Goal: Information Seeking & Learning: Learn about a topic

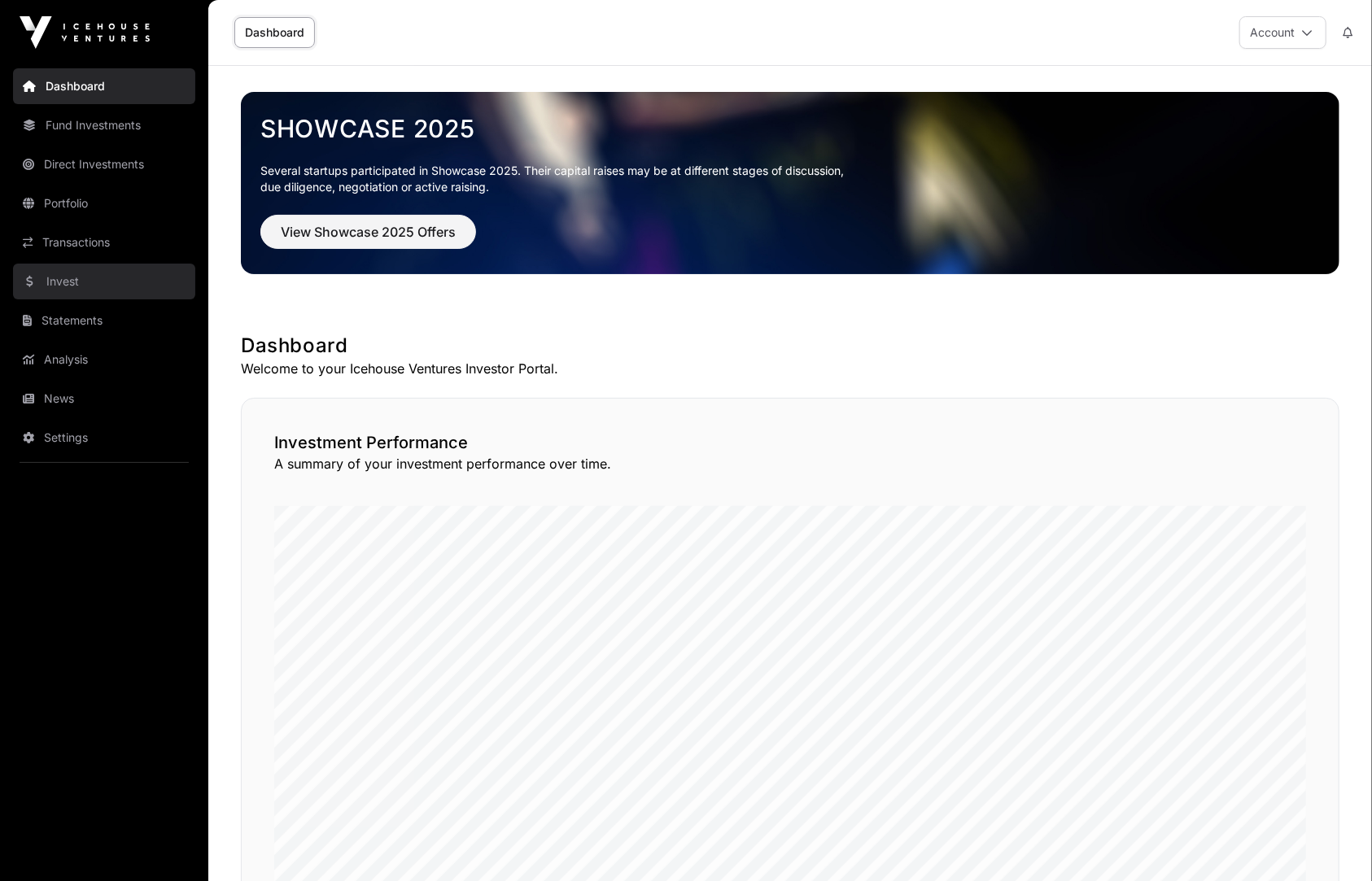
click at [82, 278] on link "Invest" at bounding box center [105, 281] width 183 height 36
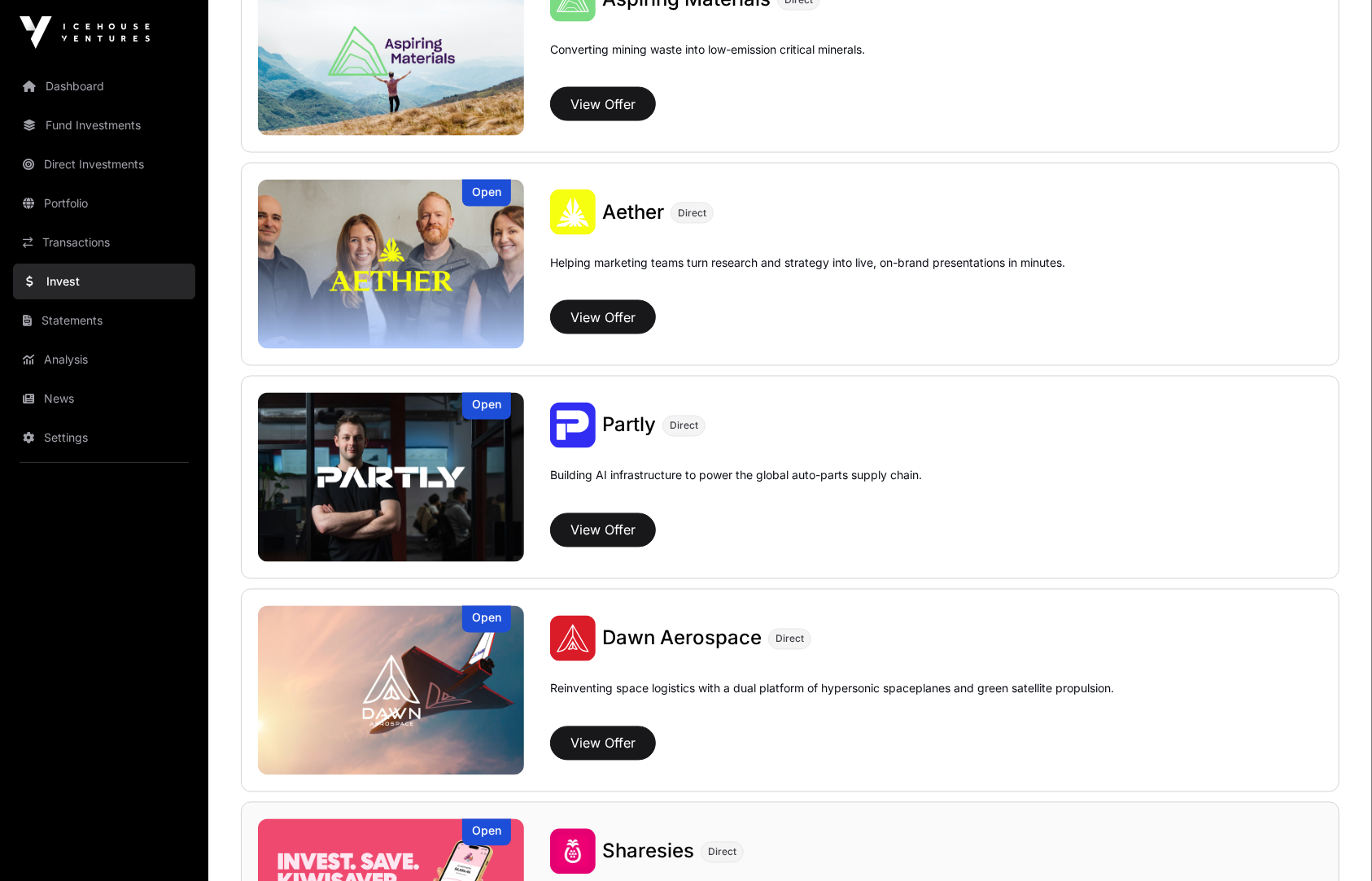
scroll to position [1507, 0]
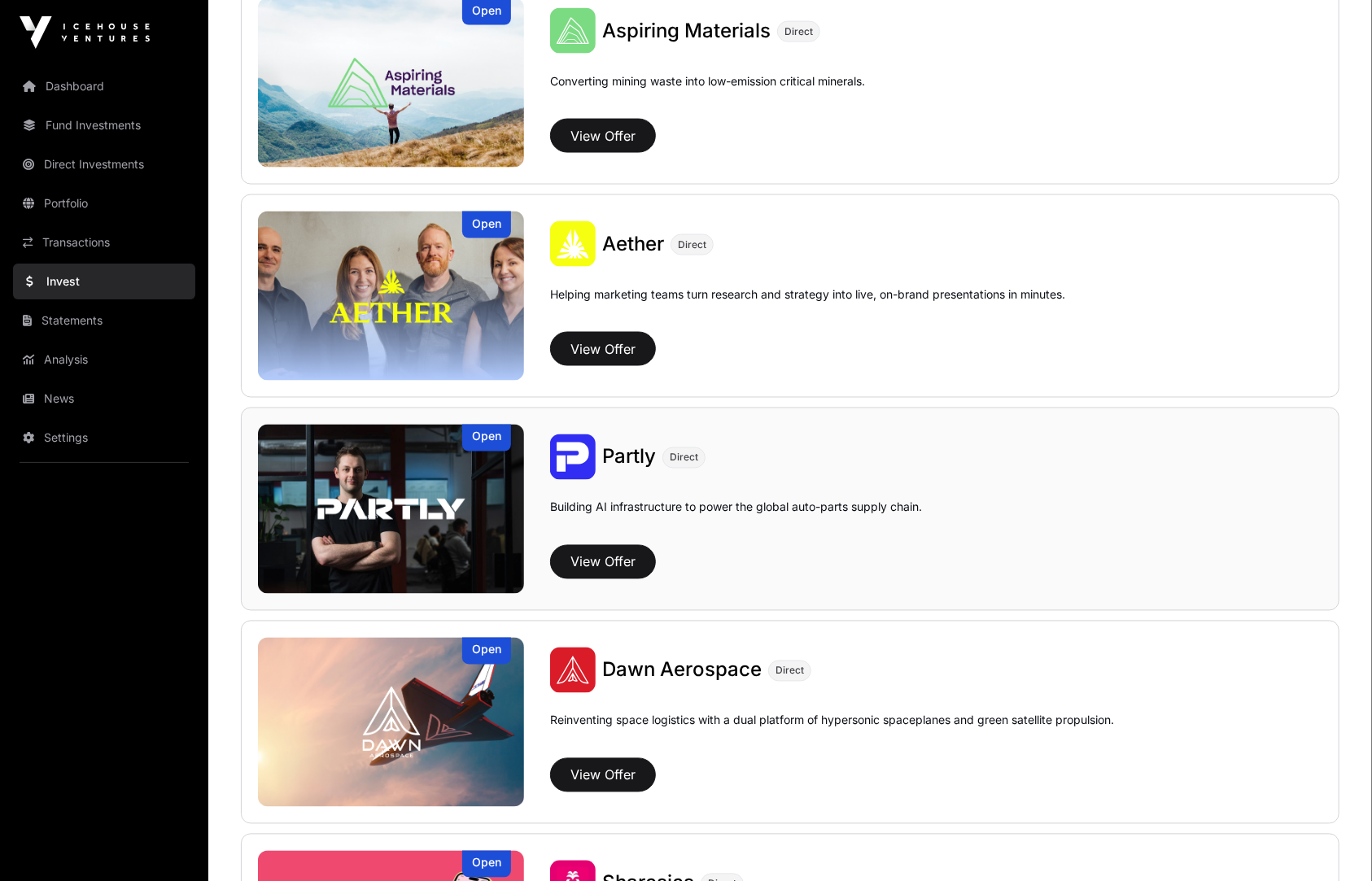
click at [733, 464] on div "Partly Direct" at bounding box center [937, 457] width 772 height 46
click at [620, 455] on span "Partly" at bounding box center [629, 456] width 54 height 24
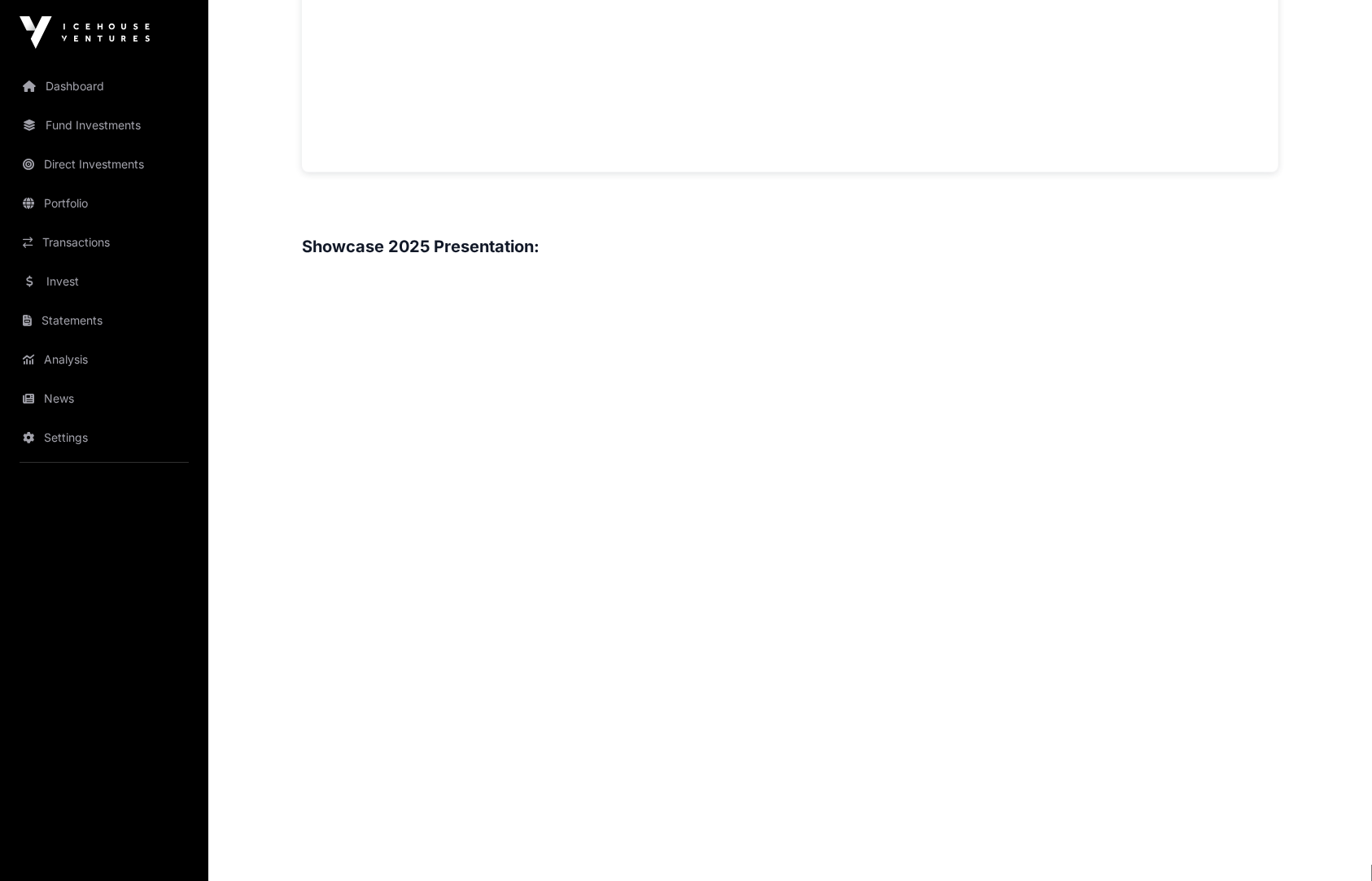
scroll to position [1965, 0]
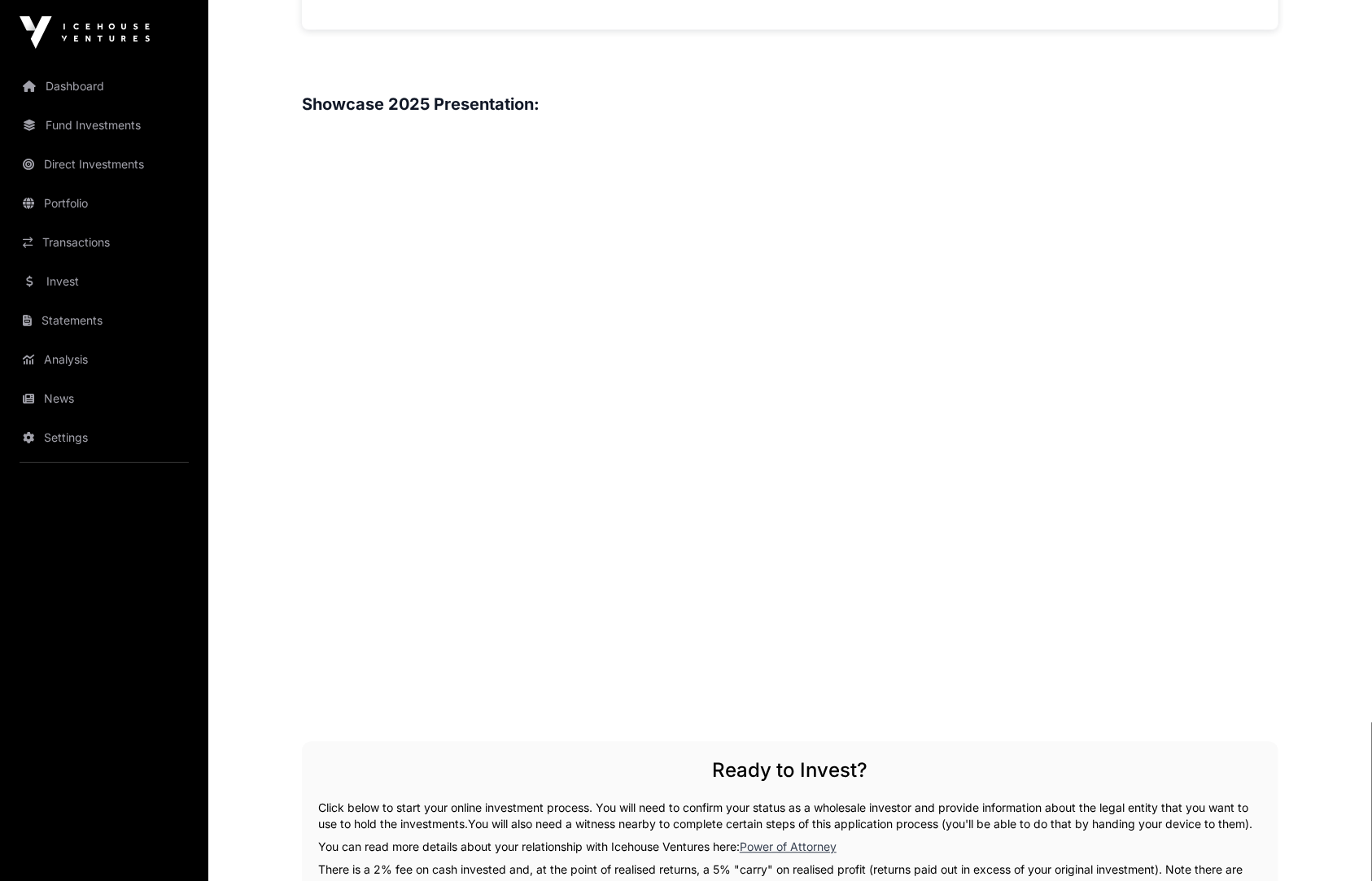
click at [71, 90] on link "Dashboard" at bounding box center [105, 86] width 183 height 36
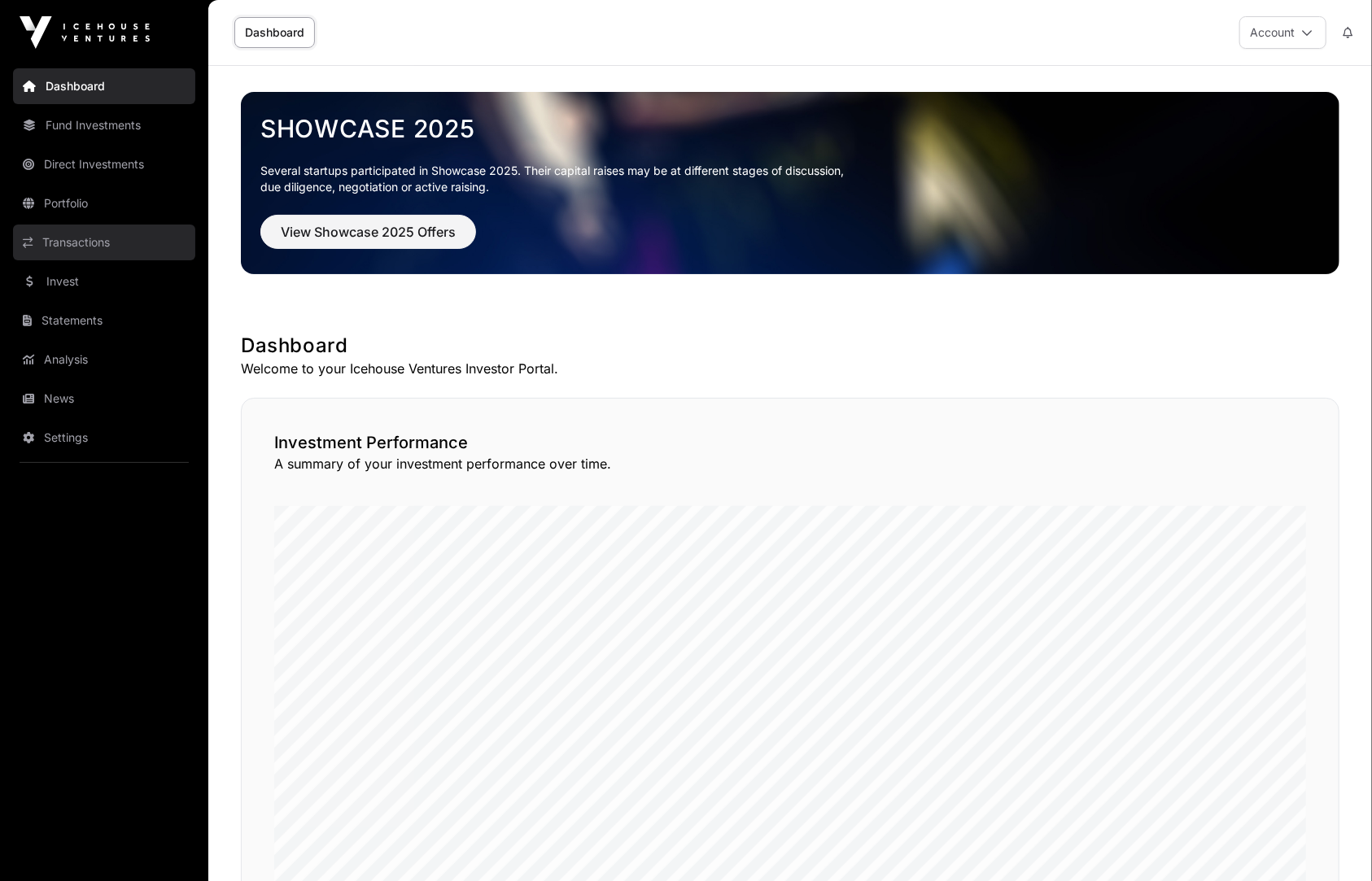
click at [125, 246] on link "Transactions" at bounding box center [105, 242] width 183 height 36
click at [81, 277] on link "Invest" at bounding box center [105, 281] width 183 height 36
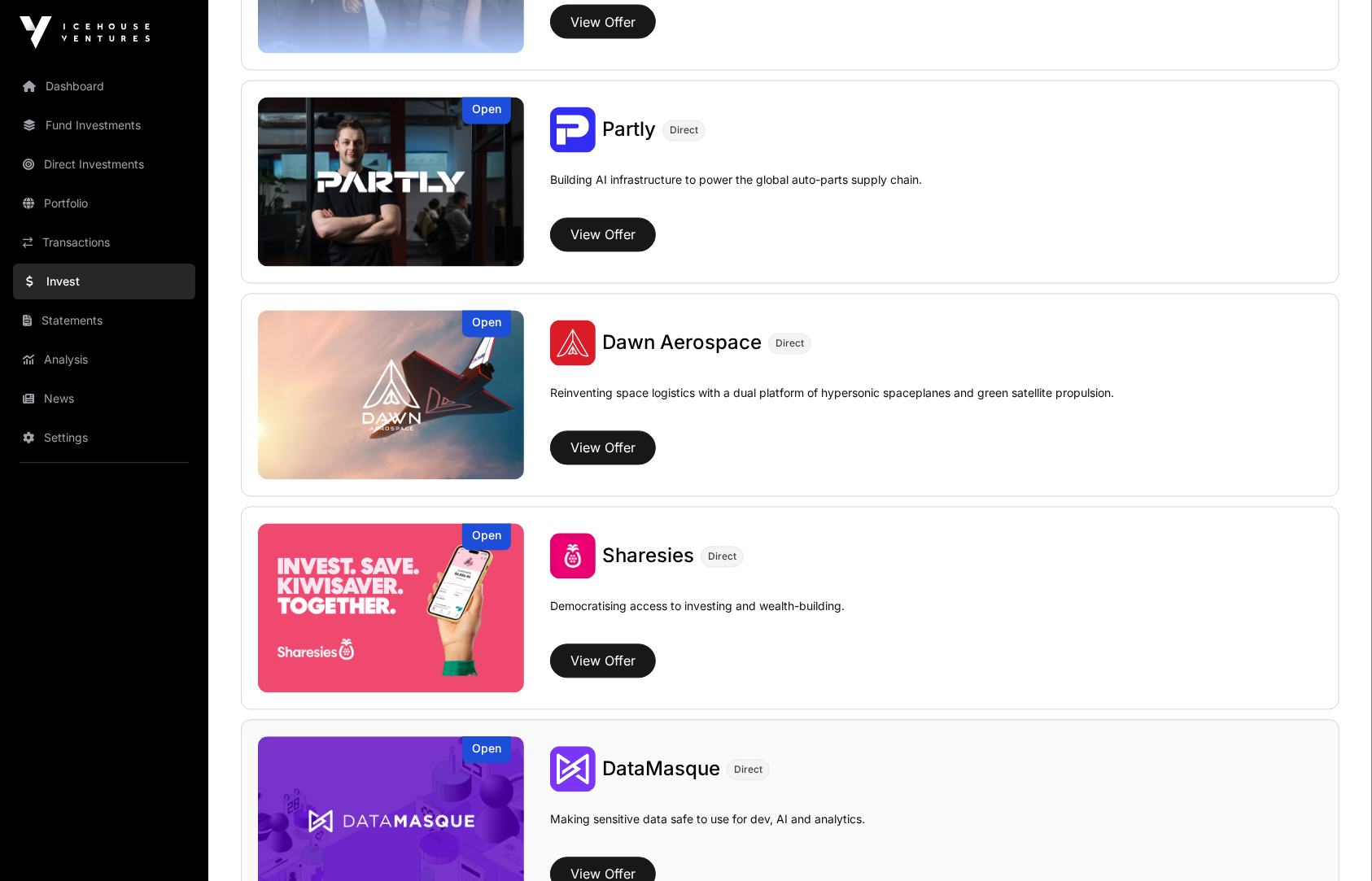
scroll to position [1662, 0]
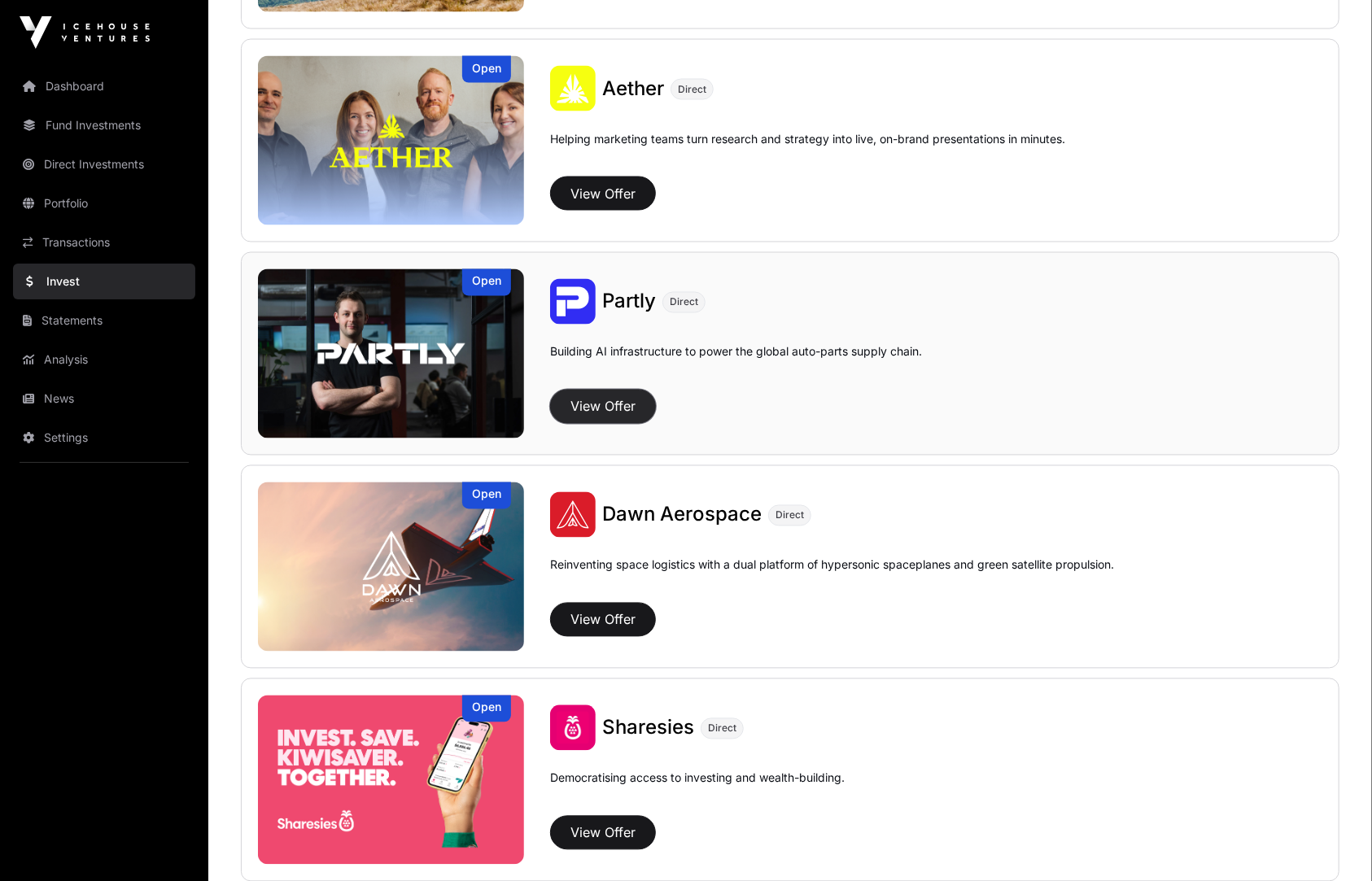
click at [631, 418] on button "View Offer" at bounding box center [603, 407] width 106 height 34
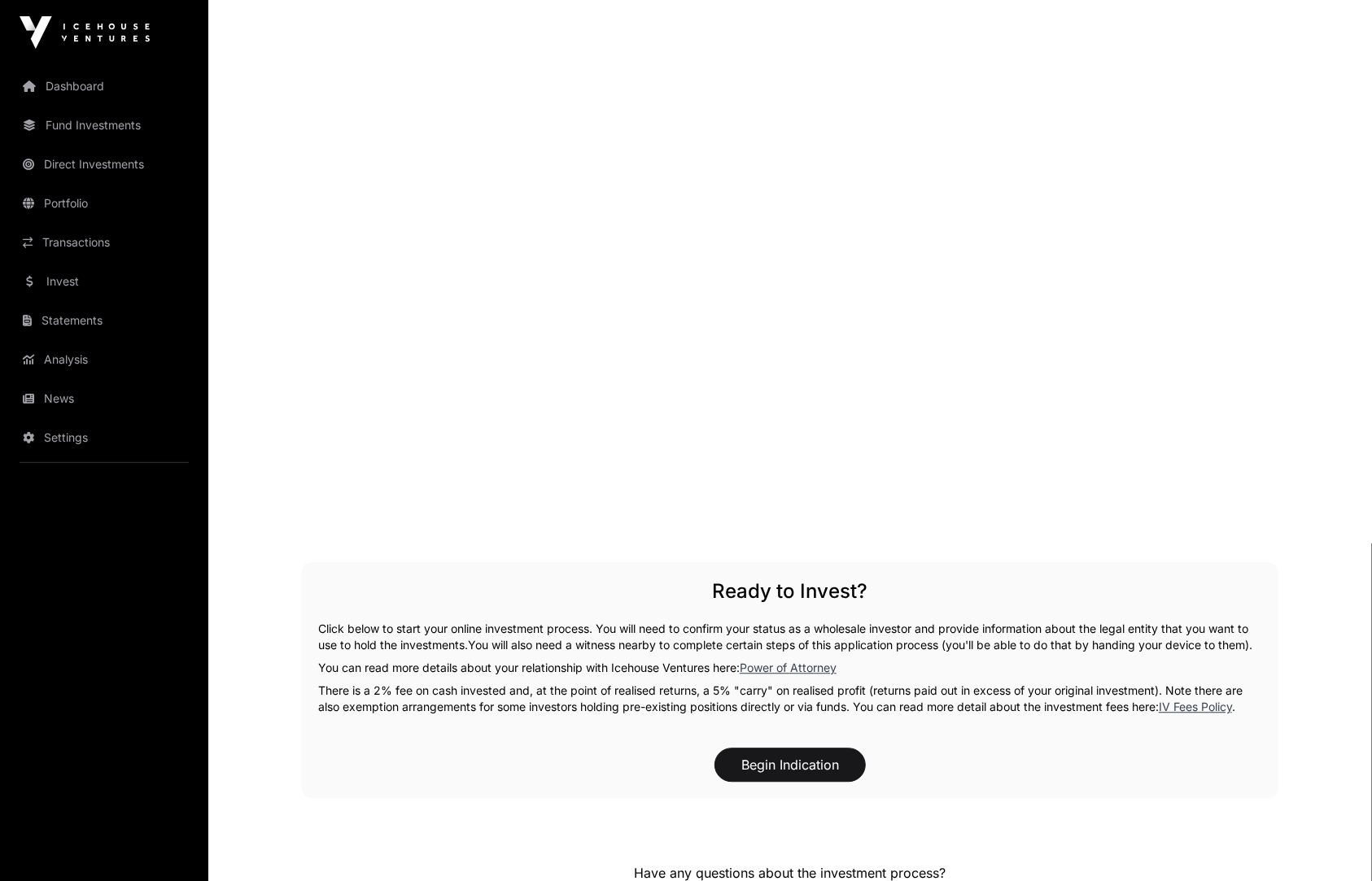
scroll to position [2075, 0]
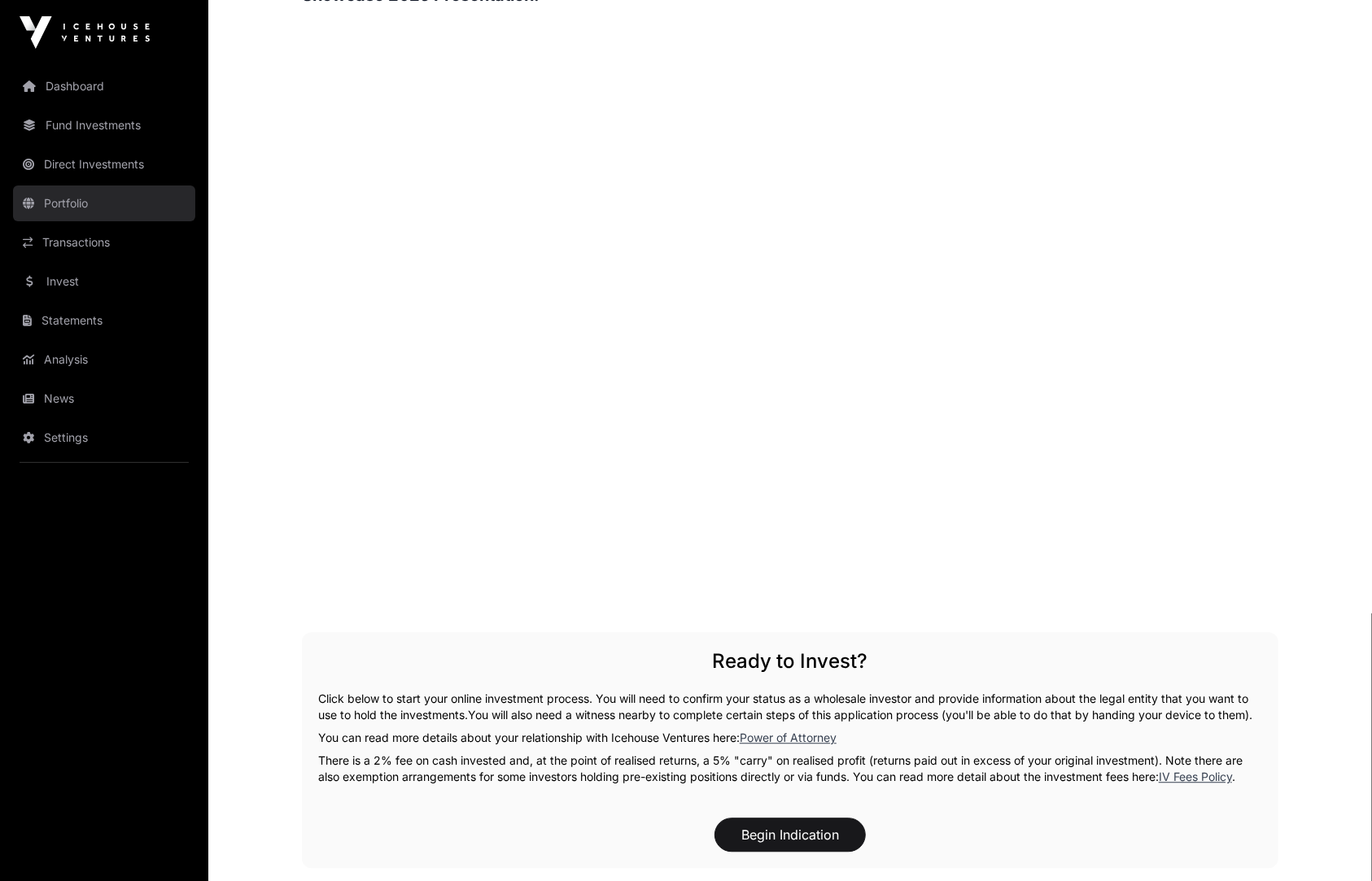
click at [69, 201] on link "Portfolio" at bounding box center [105, 203] width 183 height 36
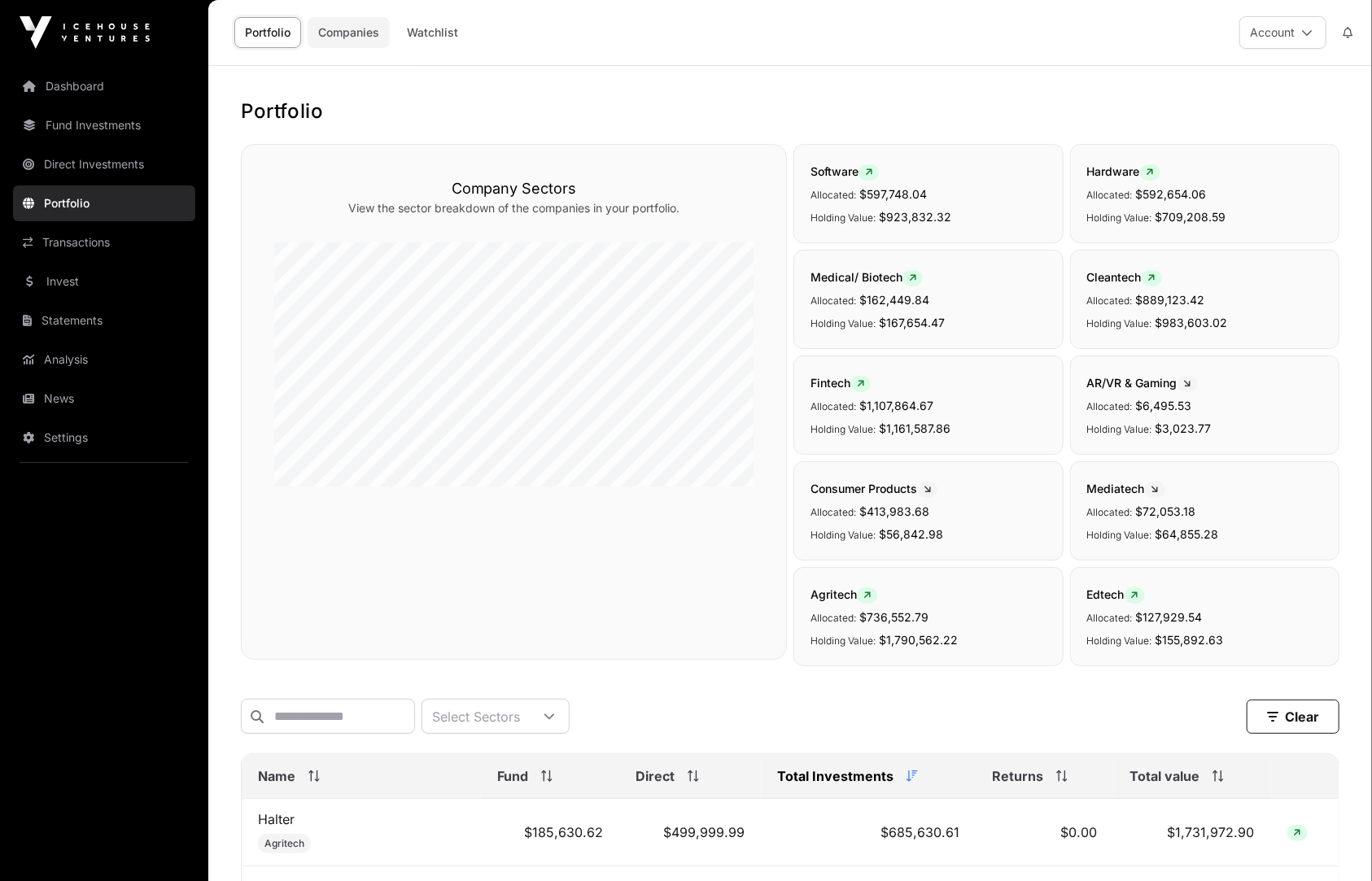
click at [364, 22] on link "Companies" at bounding box center [349, 32] width 82 height 31
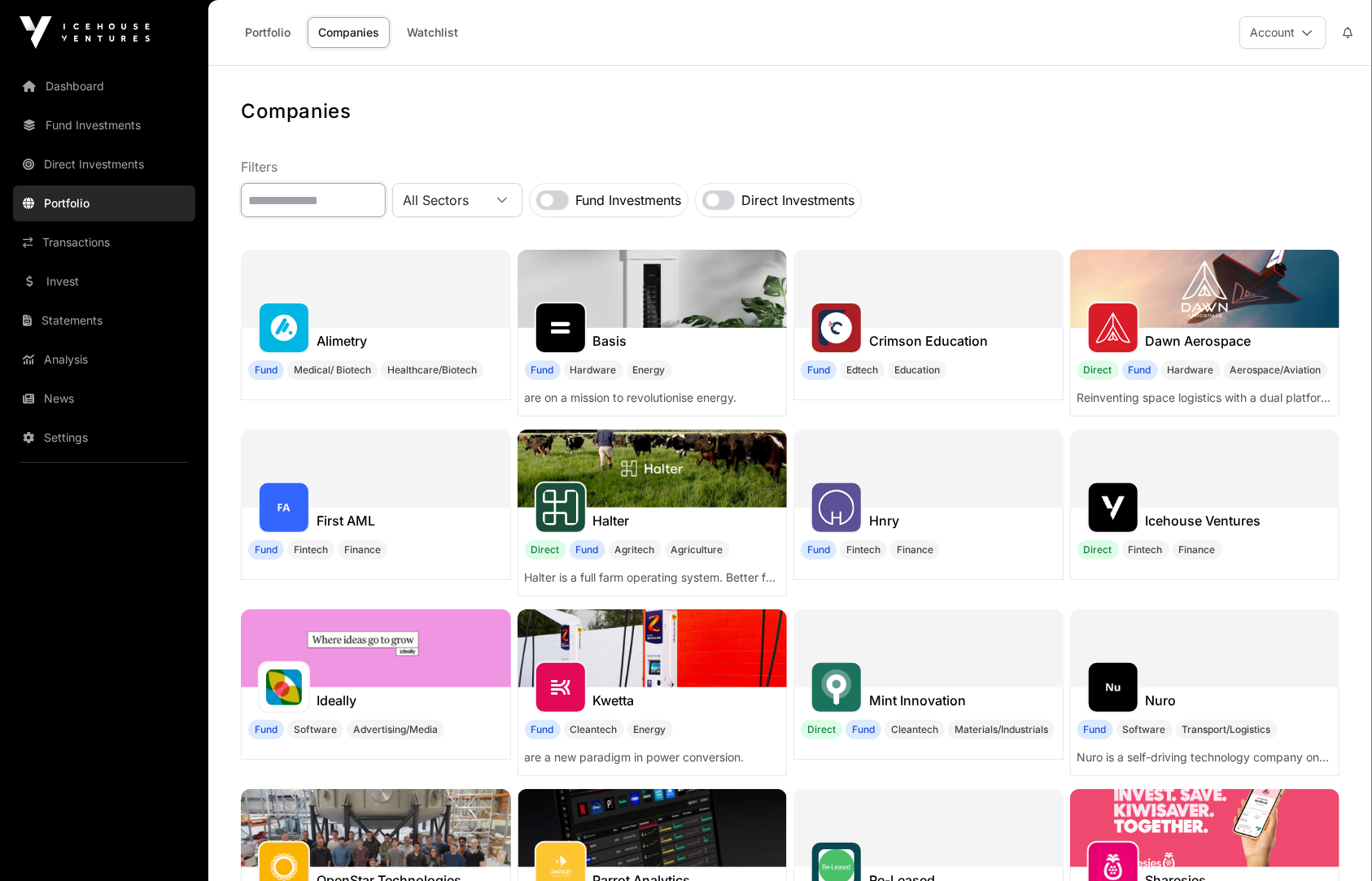
click at [338, 194] on input "text" at bounding box center [313, 201] width 145 height 34
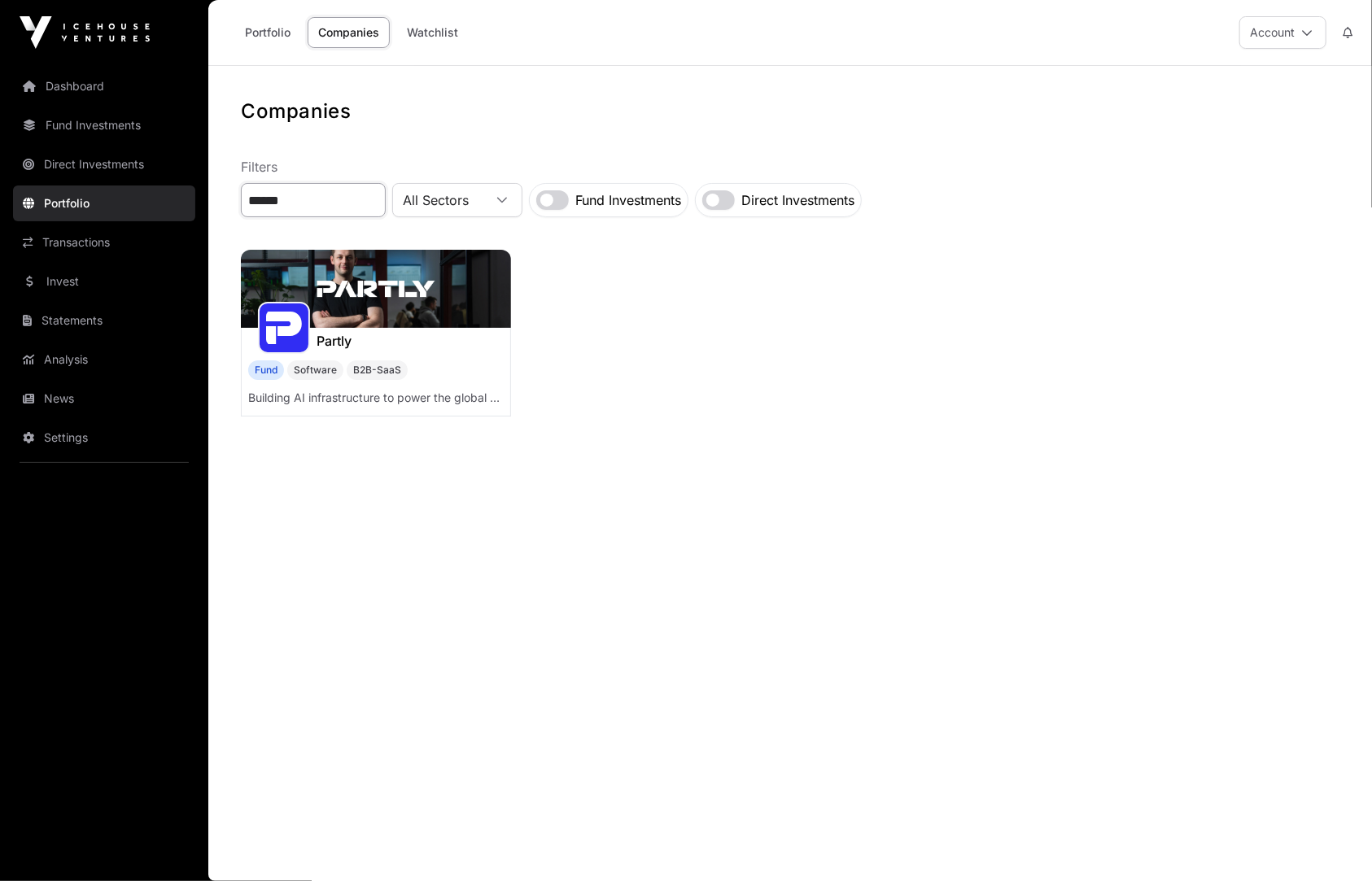
type input "******"
click at [377, 304] on img at bounding box center [376, 289] width 270 height 78
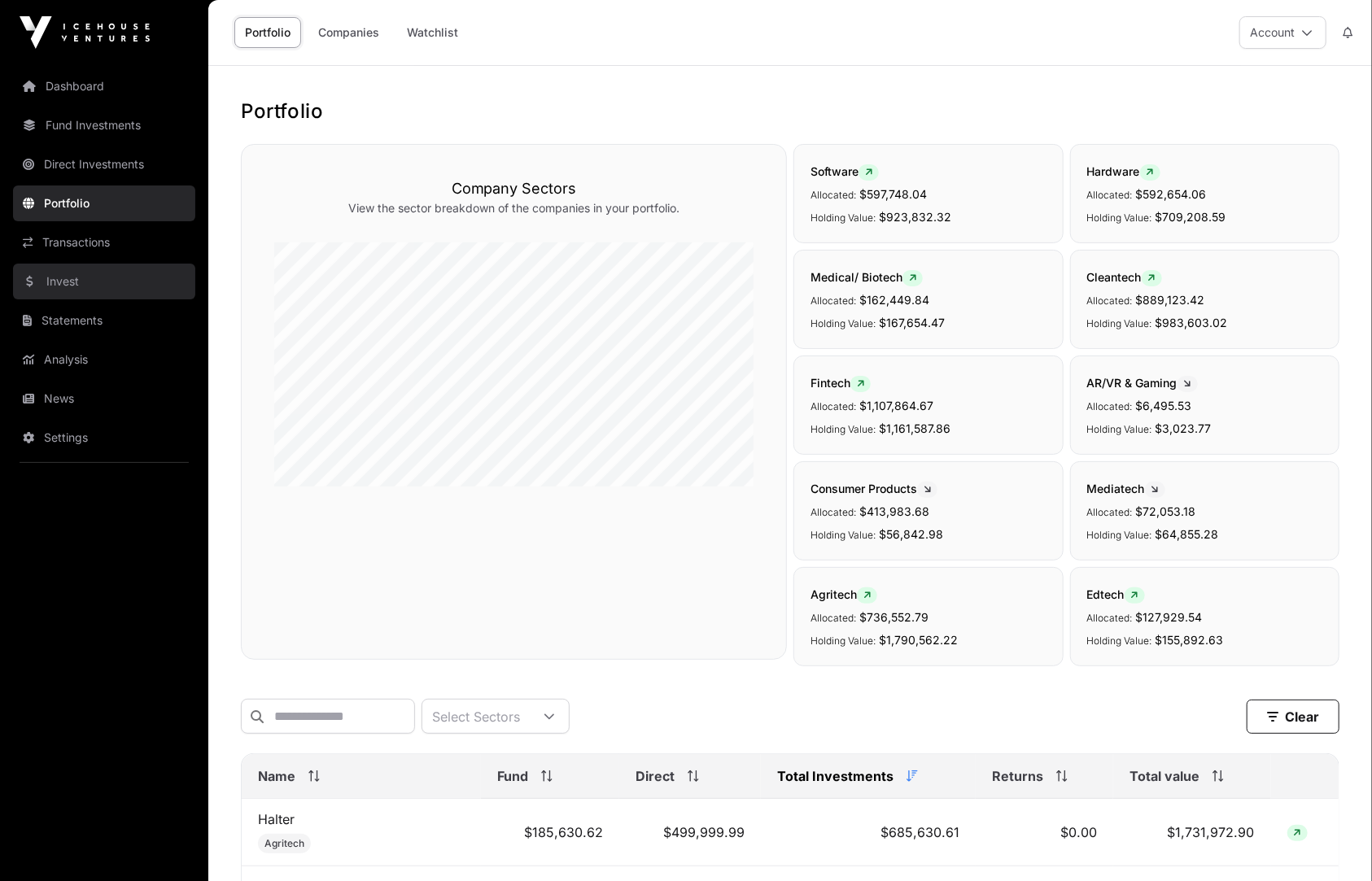
click at [145, 278] on link "Invest" at bounding box center [105, 281] width 183 height 36
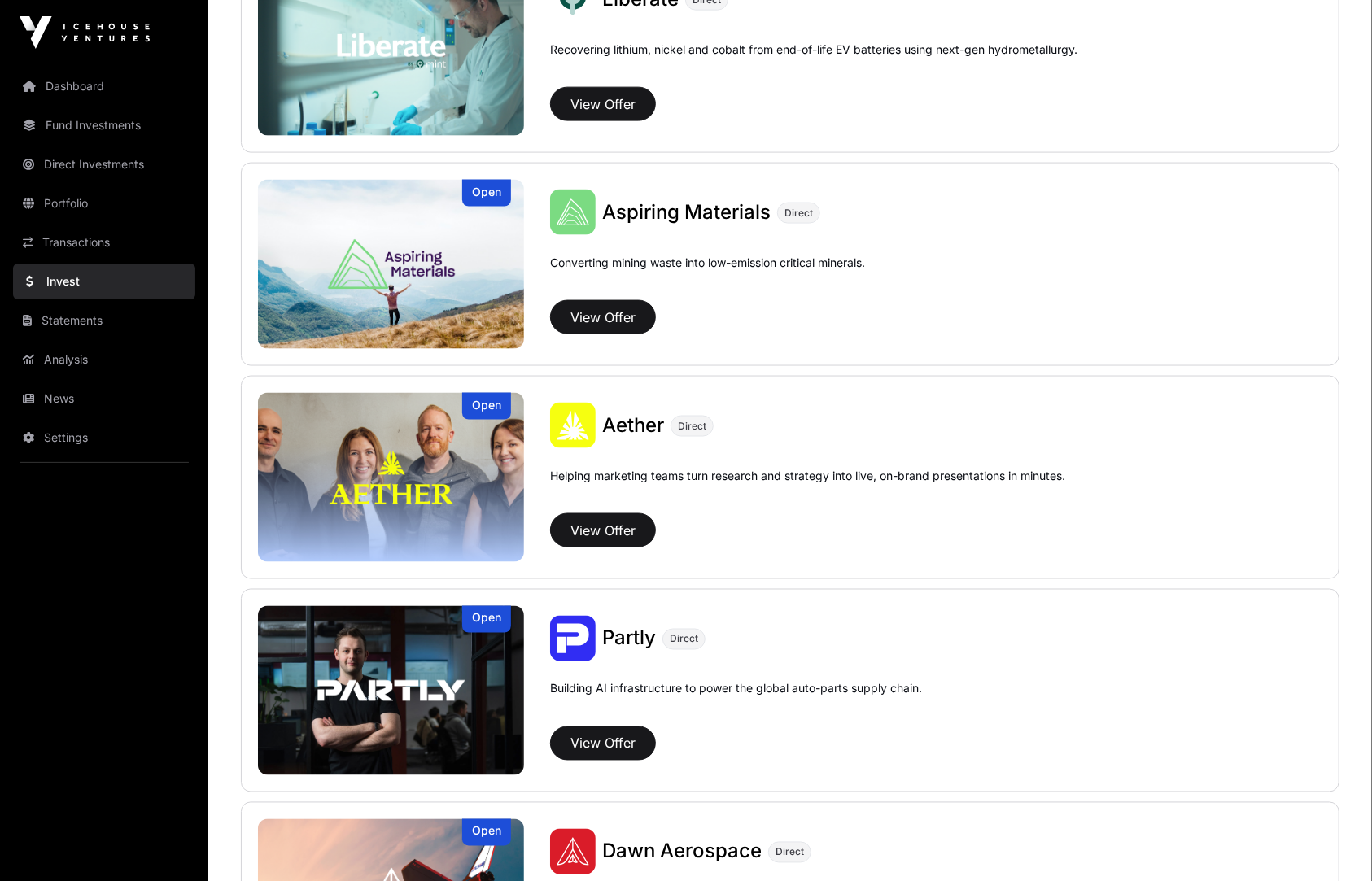
scroll to position [1275, 0]
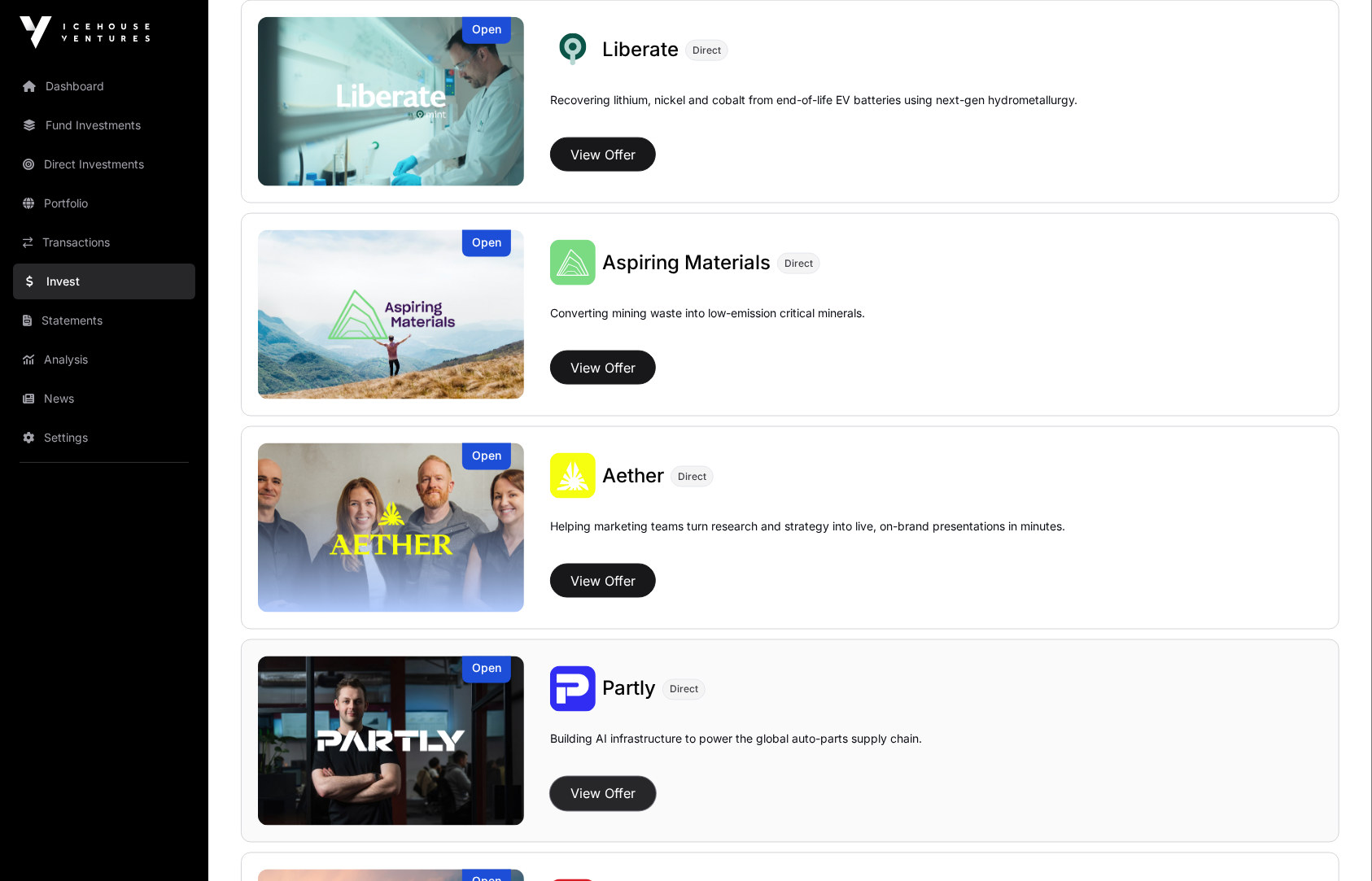
click at [574, 806] on button "View Offer" at bounding box center [603, 795] width 106 height 34
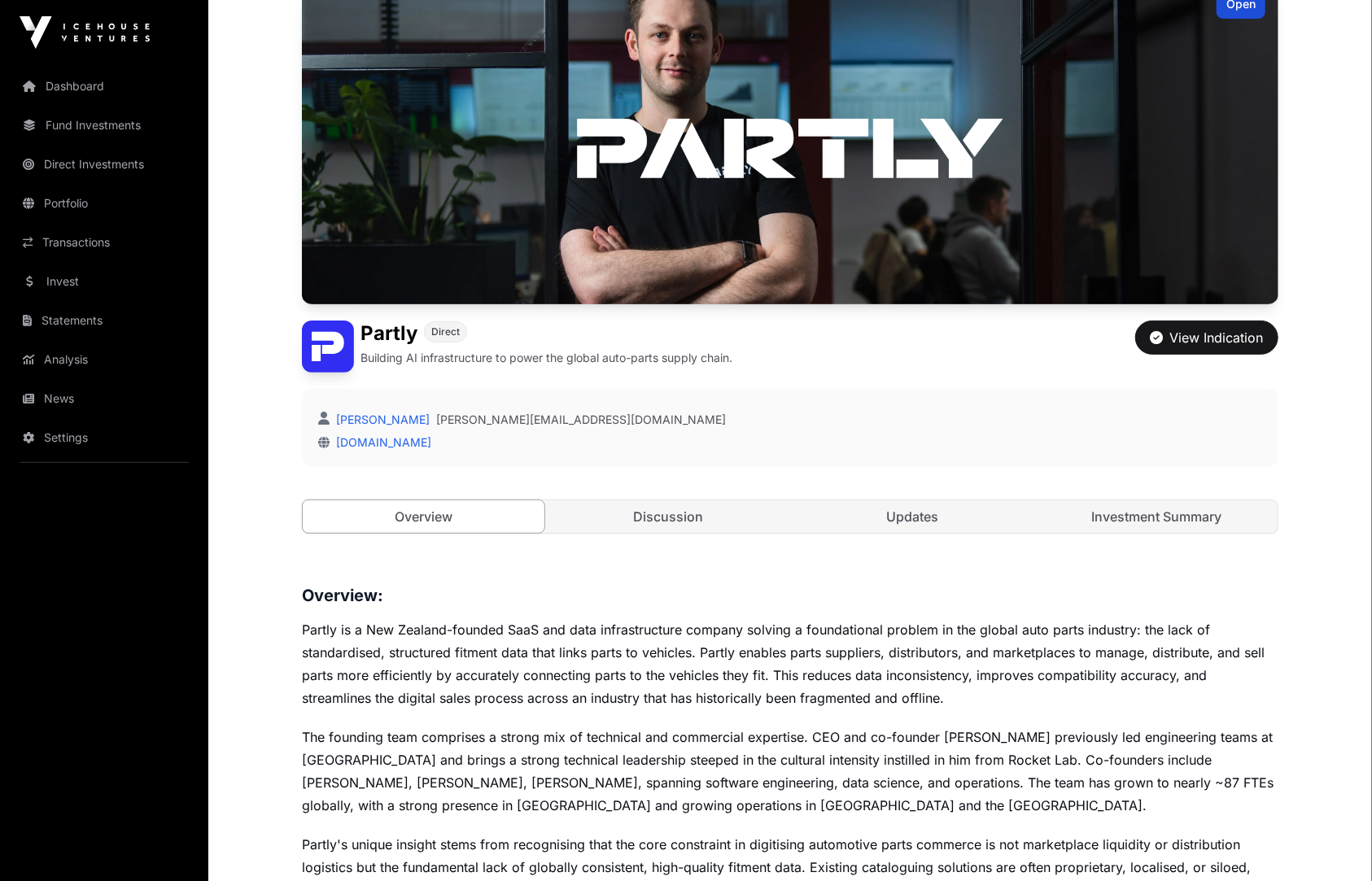
scroll to position [171, 0]
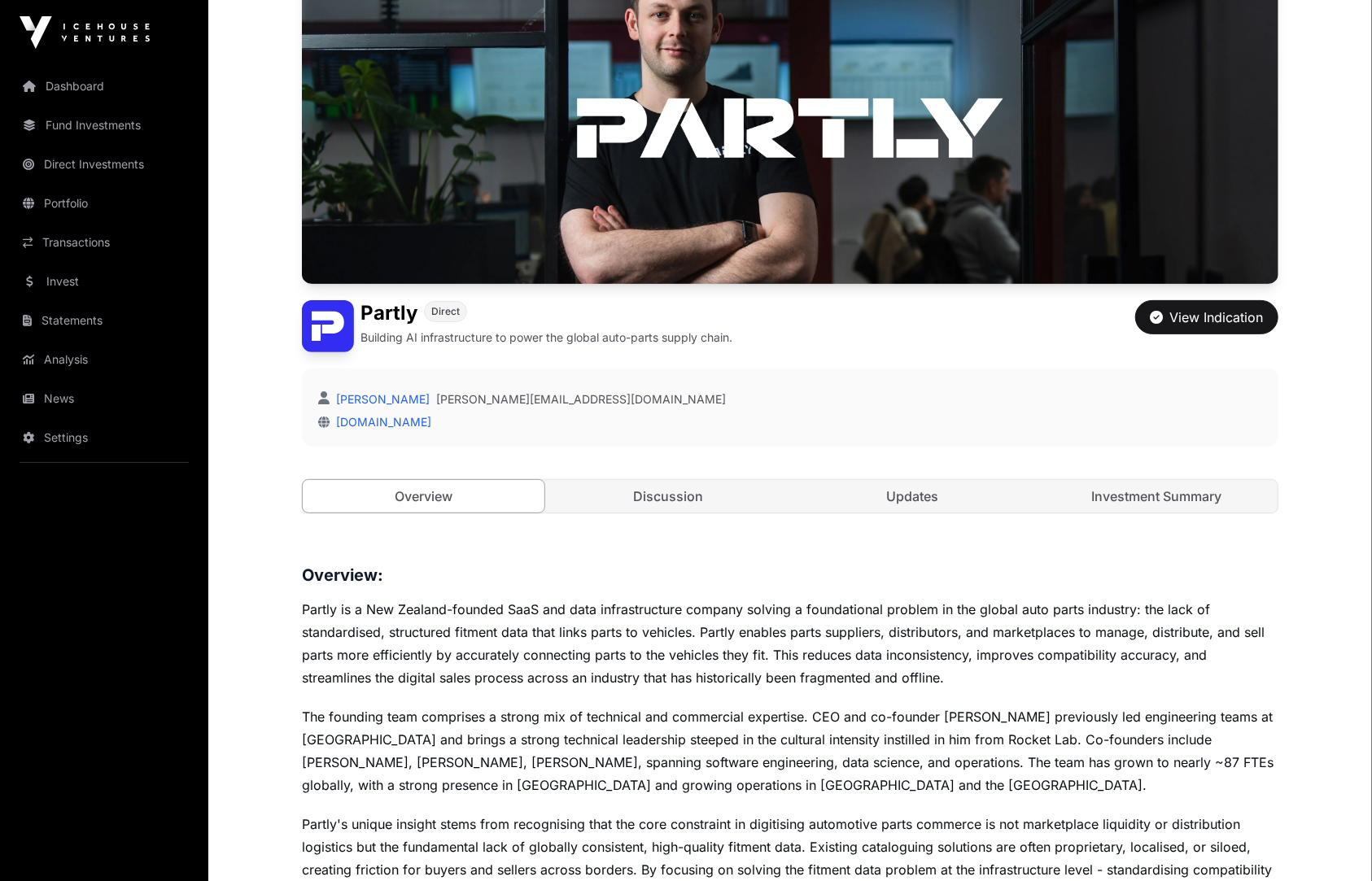
click at [766, 601] on p "Partly is a New Zealand-founded SaaS and data infrastructure company solving a …" at bounding box center [790, 643] width 976 height 91
click at [676, 499] on link "Discussion" at bounding box center [668, 496] width 242 height 32
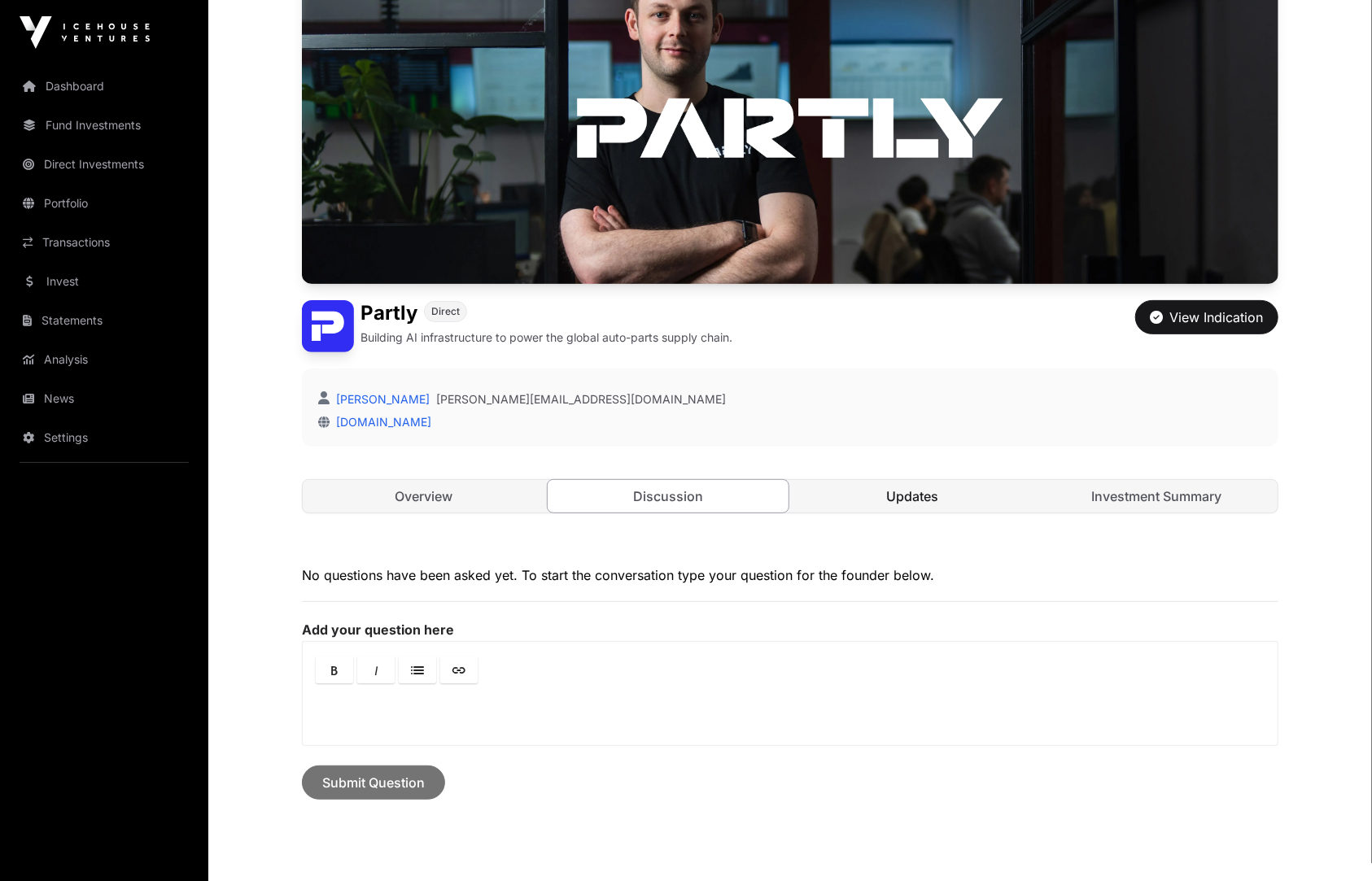
click at [893, 497] on link "Updates" at bounding box center [913, 496] width 242 height 32
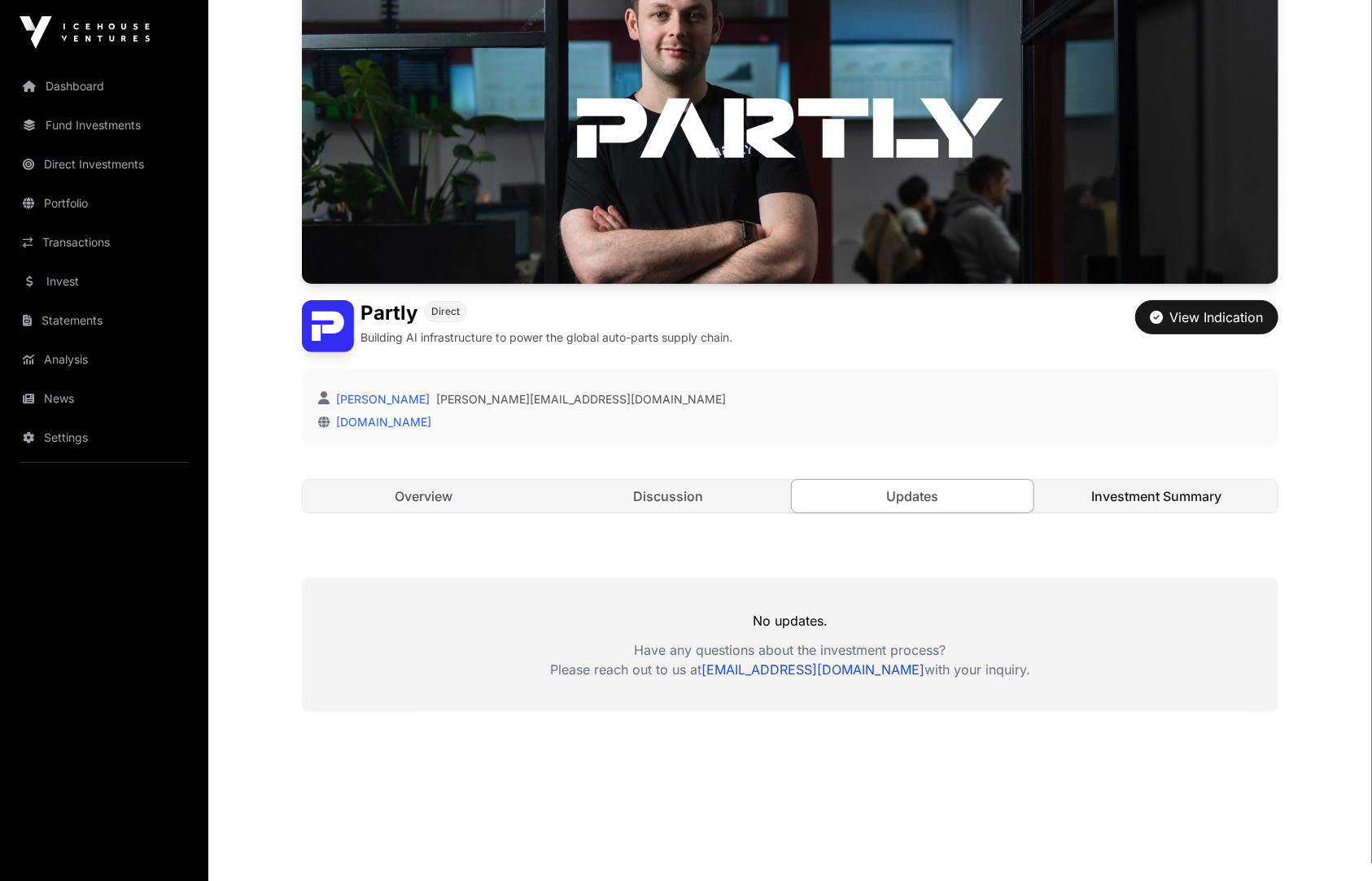
click at [1094, 489] on link "Investment Summary" at bounding box center [1158, 496] width 242 height 32
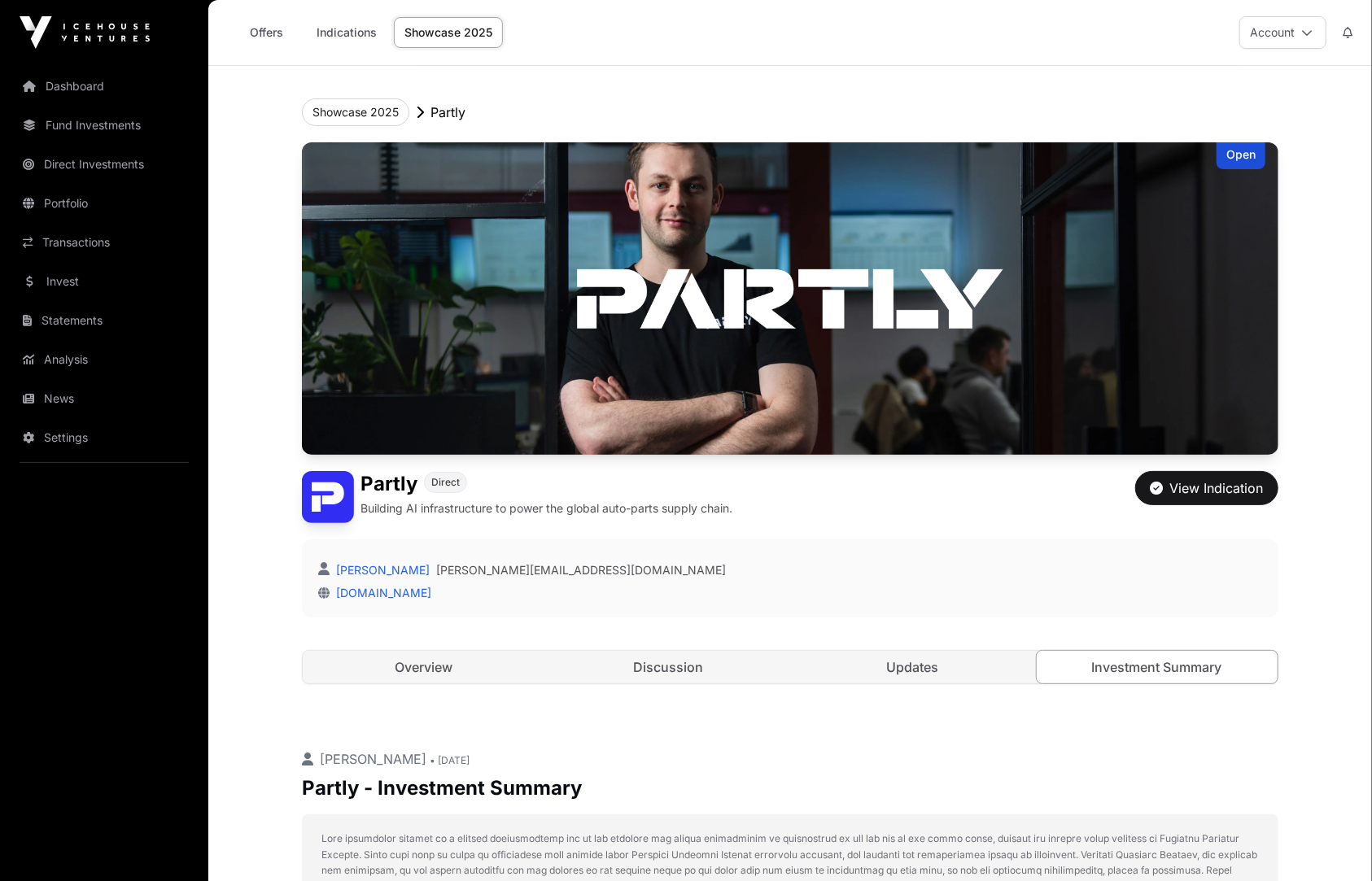
click at [1104, 547] on div "[PERSON_NAME] [PERSON_NAME][EMAIL_ADDRESS][DOMAIN_NAME] [DOMAIN_NAME]" at bounding box center [790, 579] width 976 height 78
click at [1225, 495] on div "View Indication" at bounding box center [1208, 488] width 113 height 20
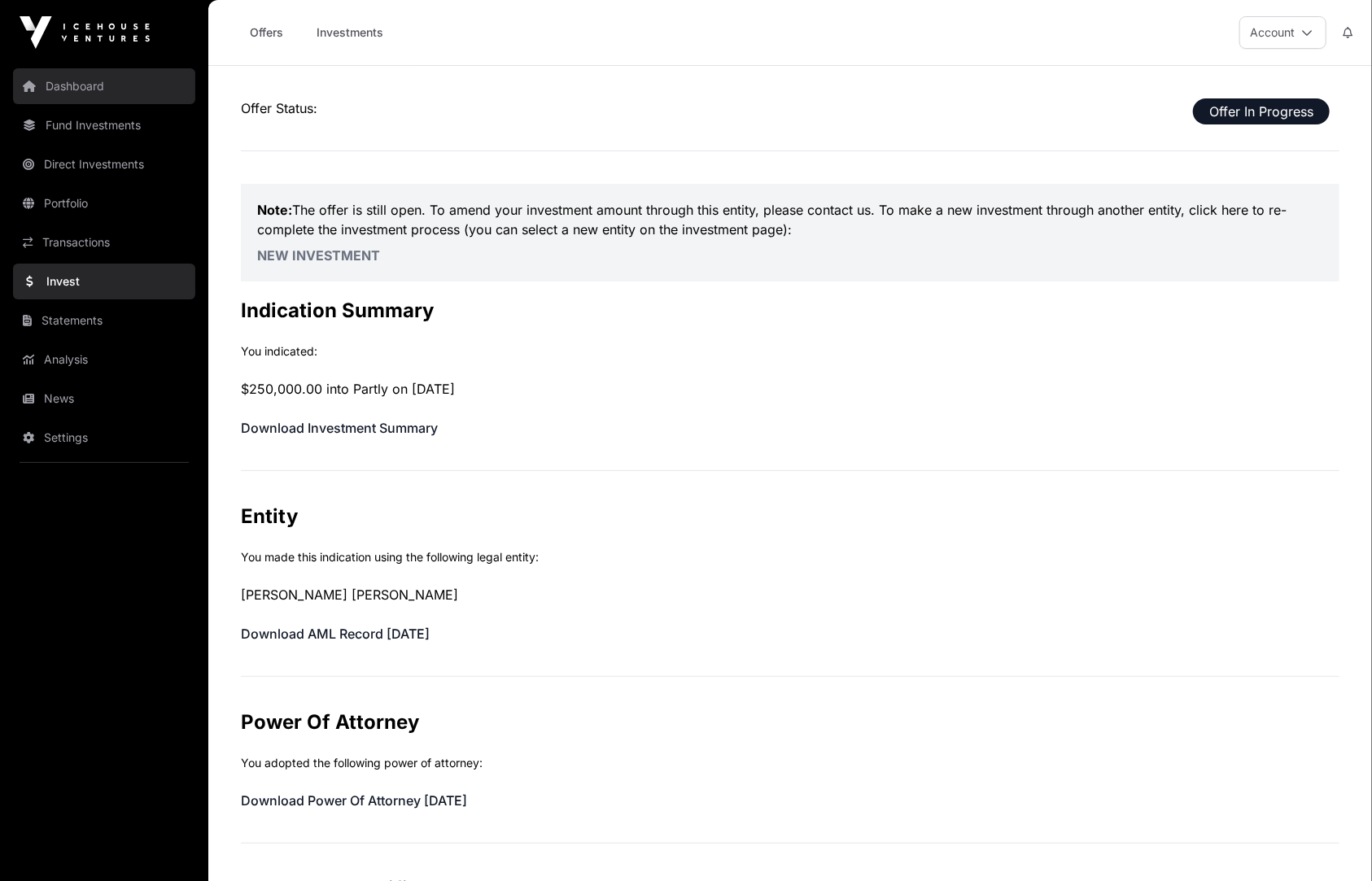
click at [70, 73] on link "Dashboard" at bounding box center [105, 86] width 183 height 36
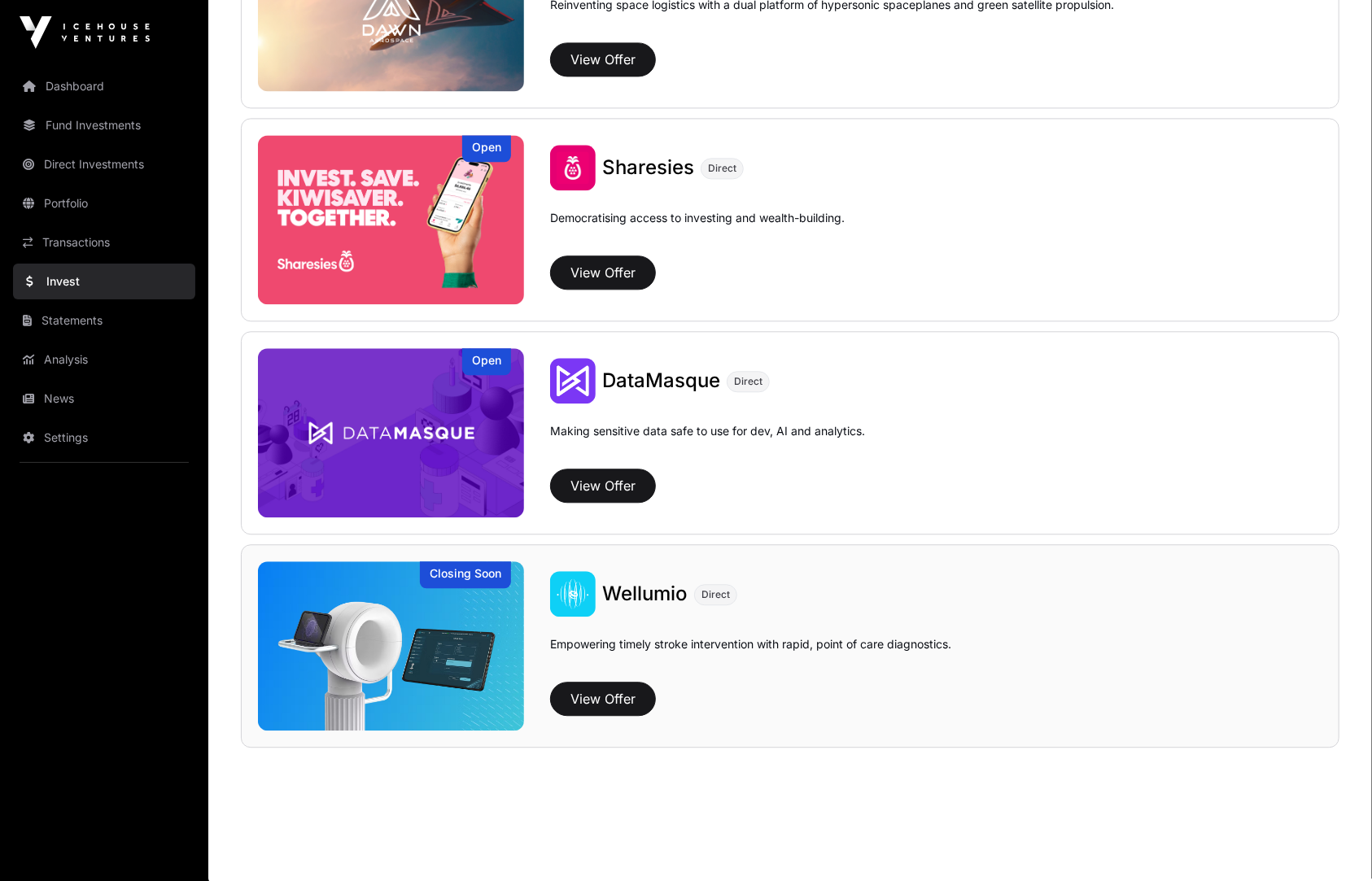
scroll to position [1476, 0]
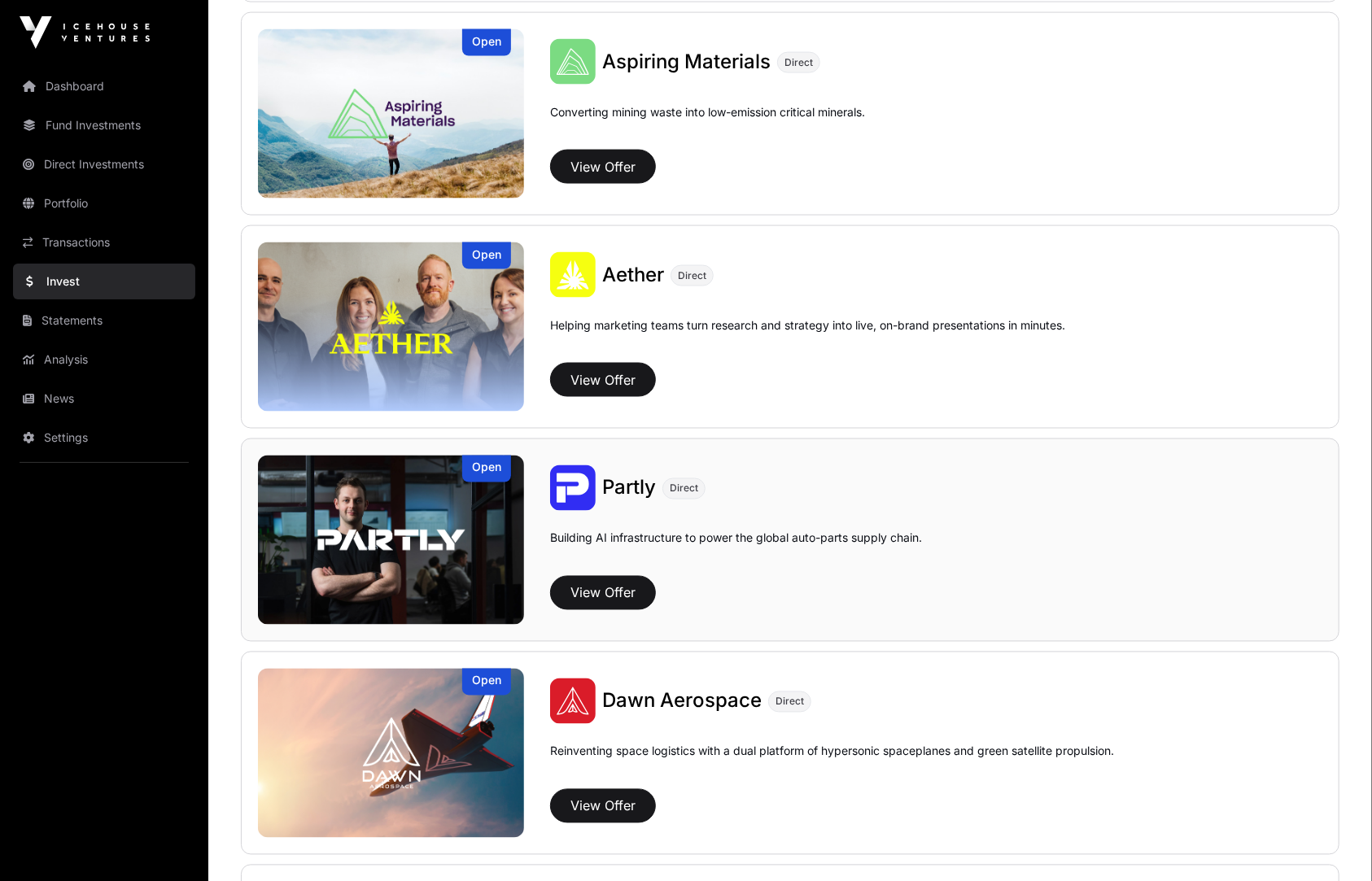
click at [943, 565] on div "Building AI infrastructure to power the global auto-parts supply chain." at bounding box center [937, 546] width 772 height 46
click at [609, 590] on button "View Offer" at bounding box center [603, 593] width 106 height 34
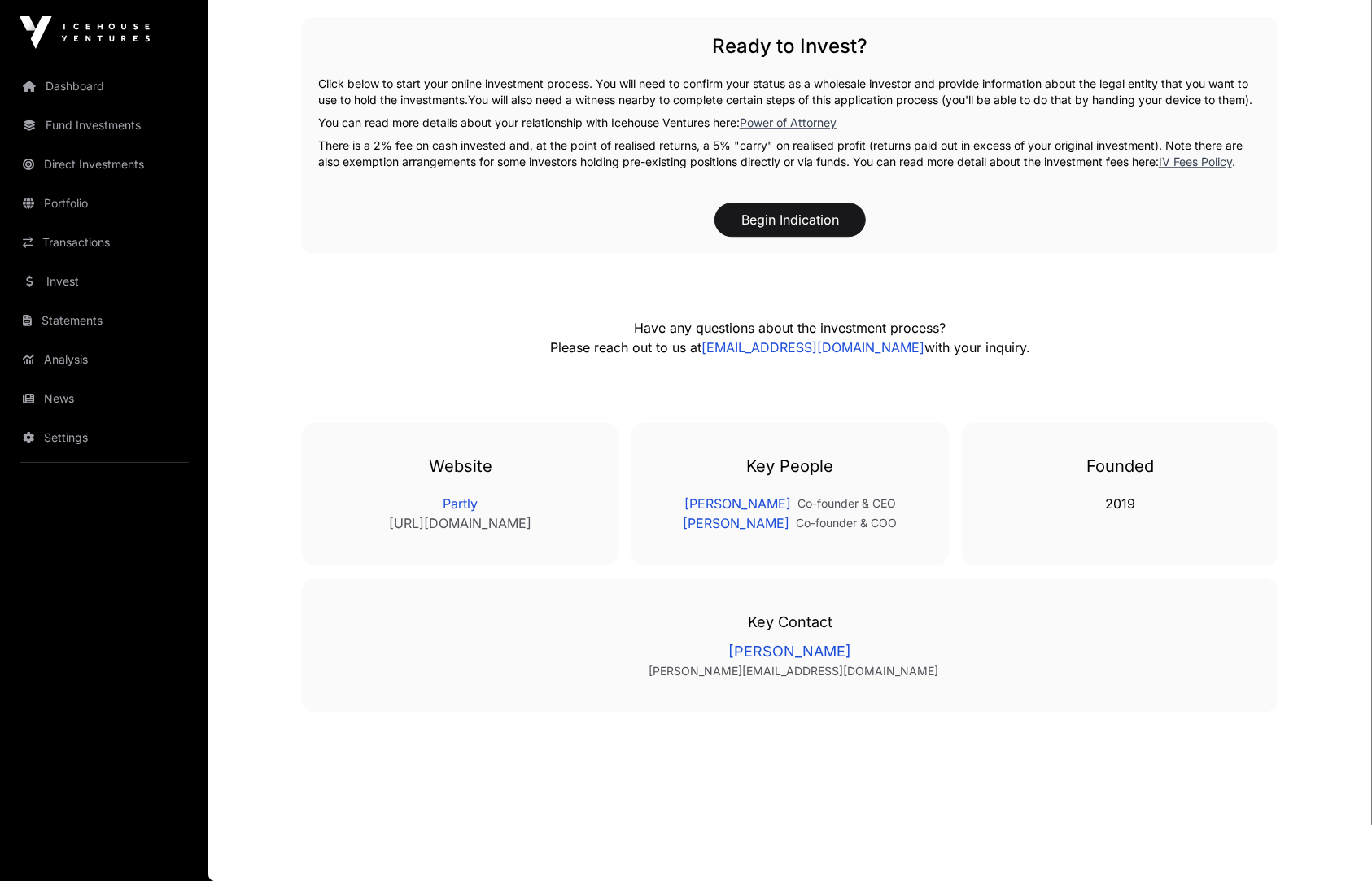
scroll to position [2705, 0]
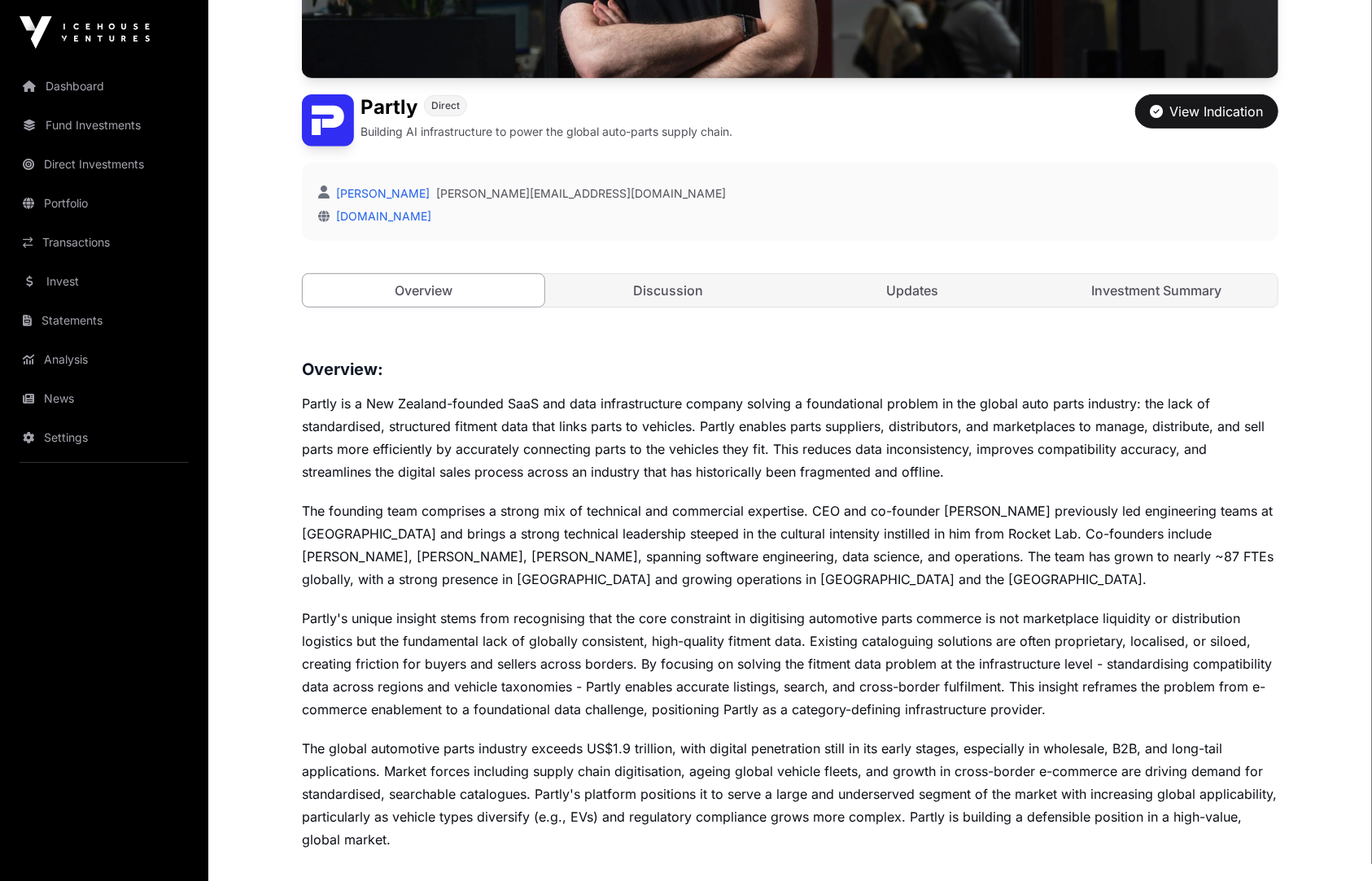
scroll to position [410, 0]
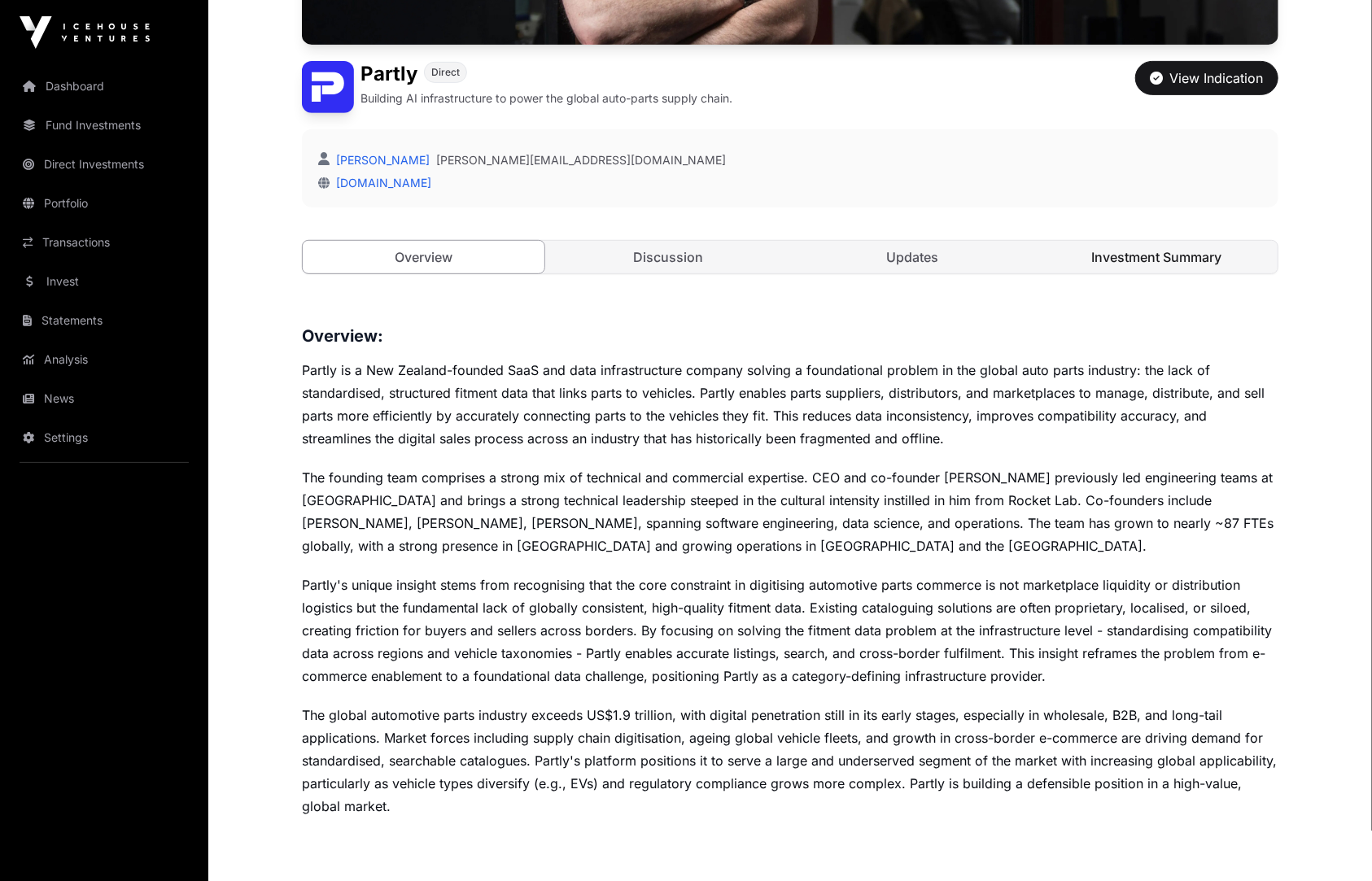
click at [1159, 267] on link "Investment Summary" at bounding box center [1158, 257] width 242 height 32
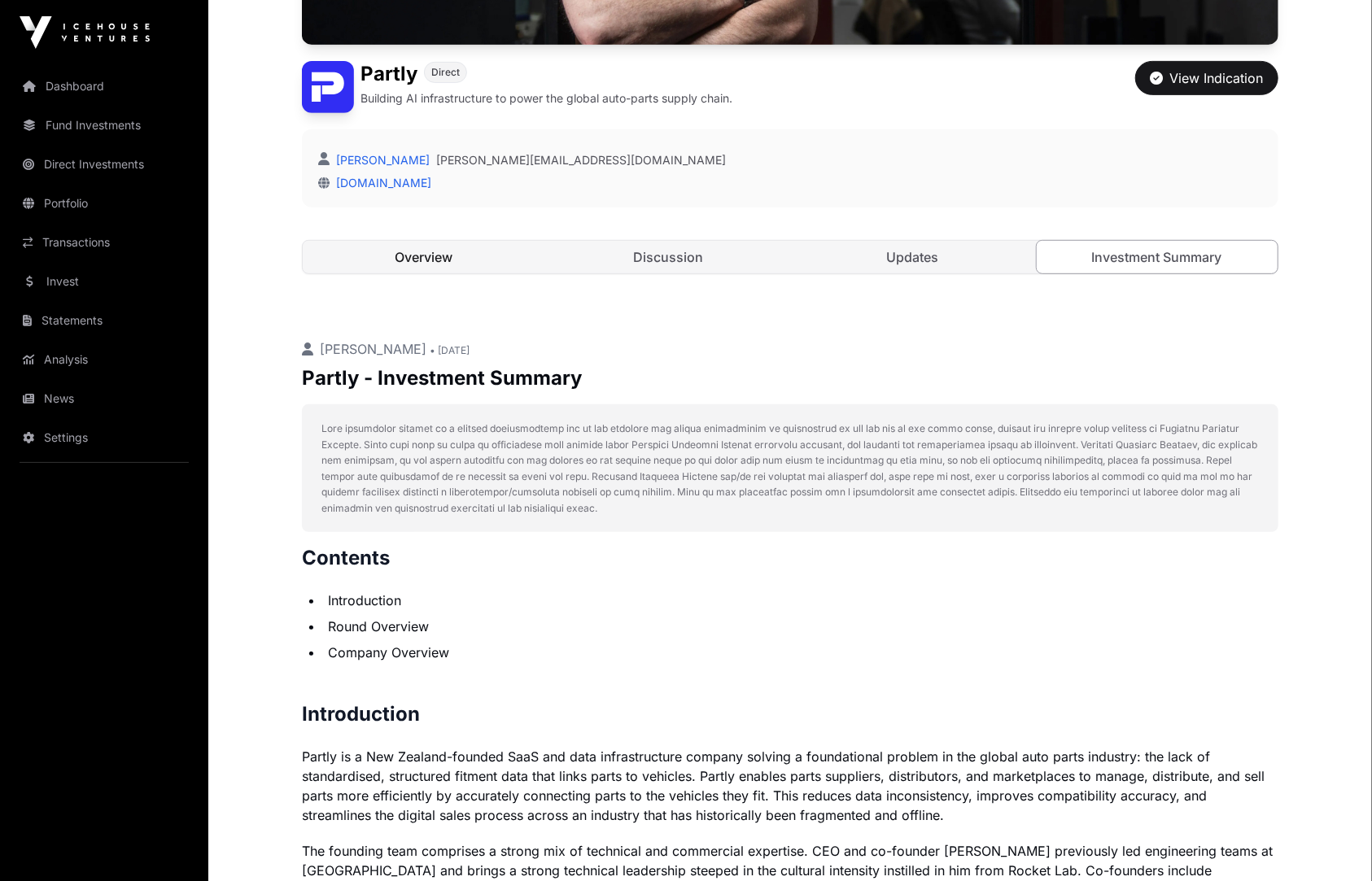
click at [415, 257] on link "Overview" at bounding box center [423, 257] width 242 height 32
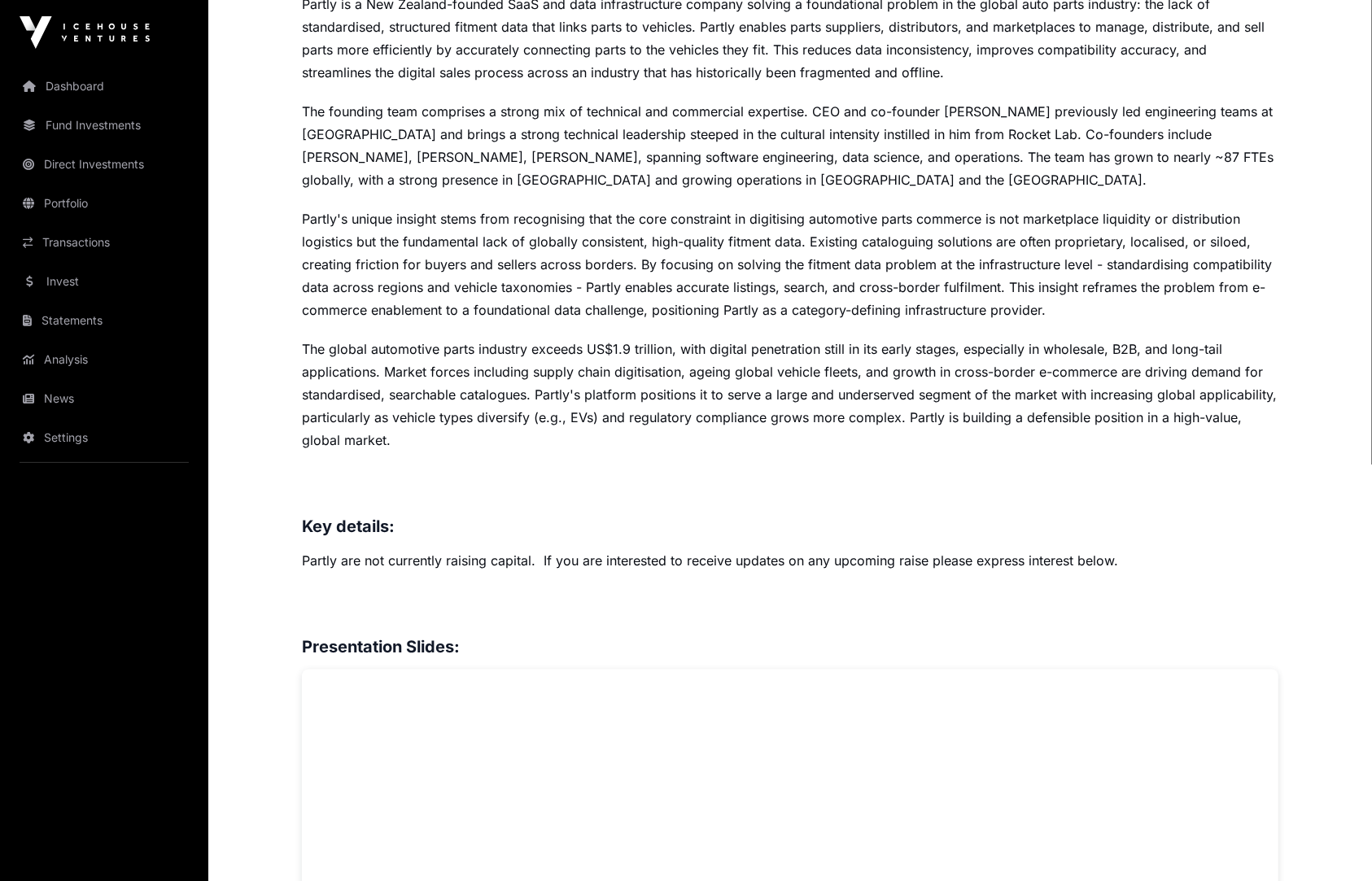
scroll to position [885, 0]
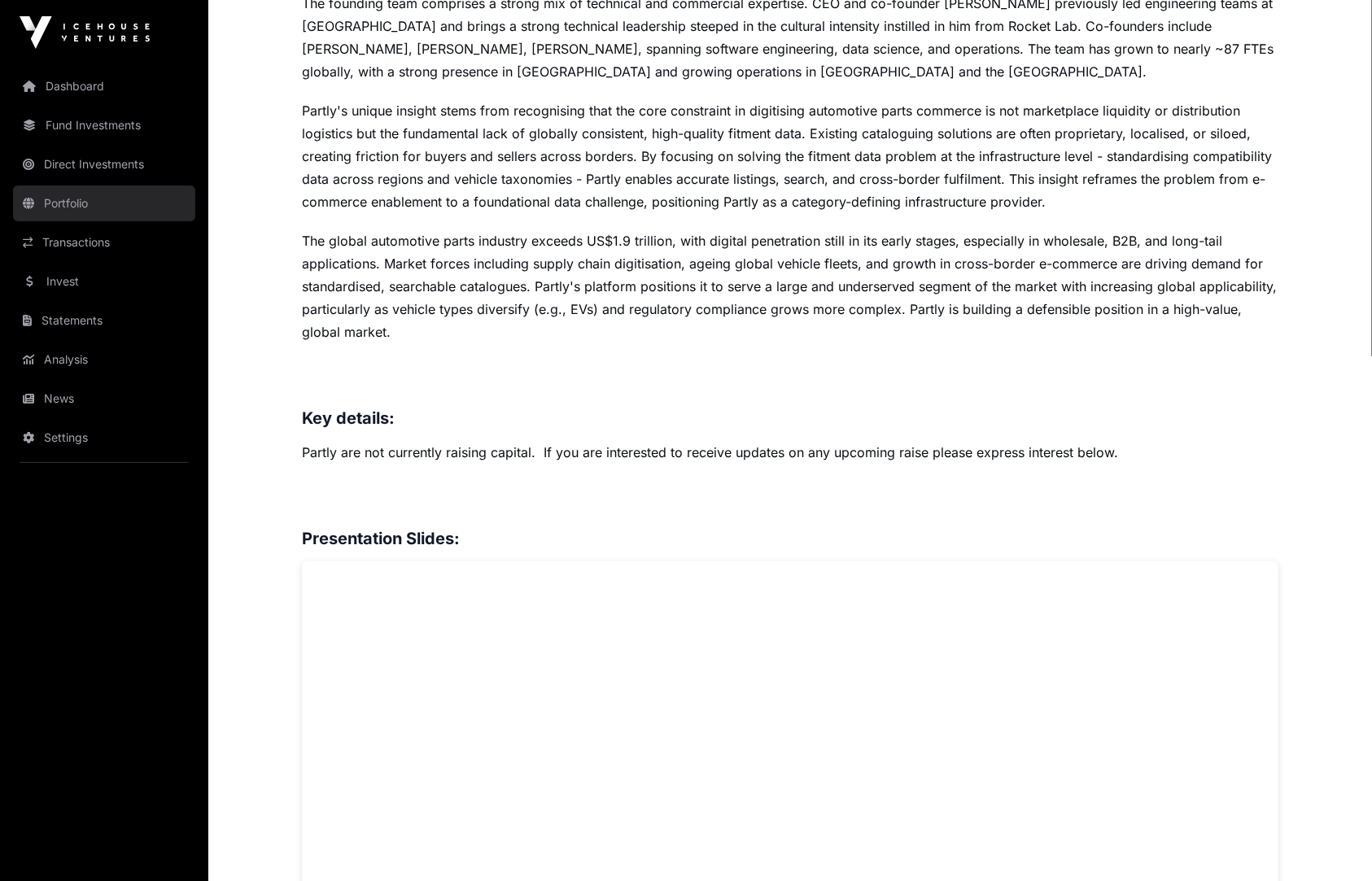
click at [43, 200] on link "Portfolio" at bounding box center [105, 203] width 183 height 36
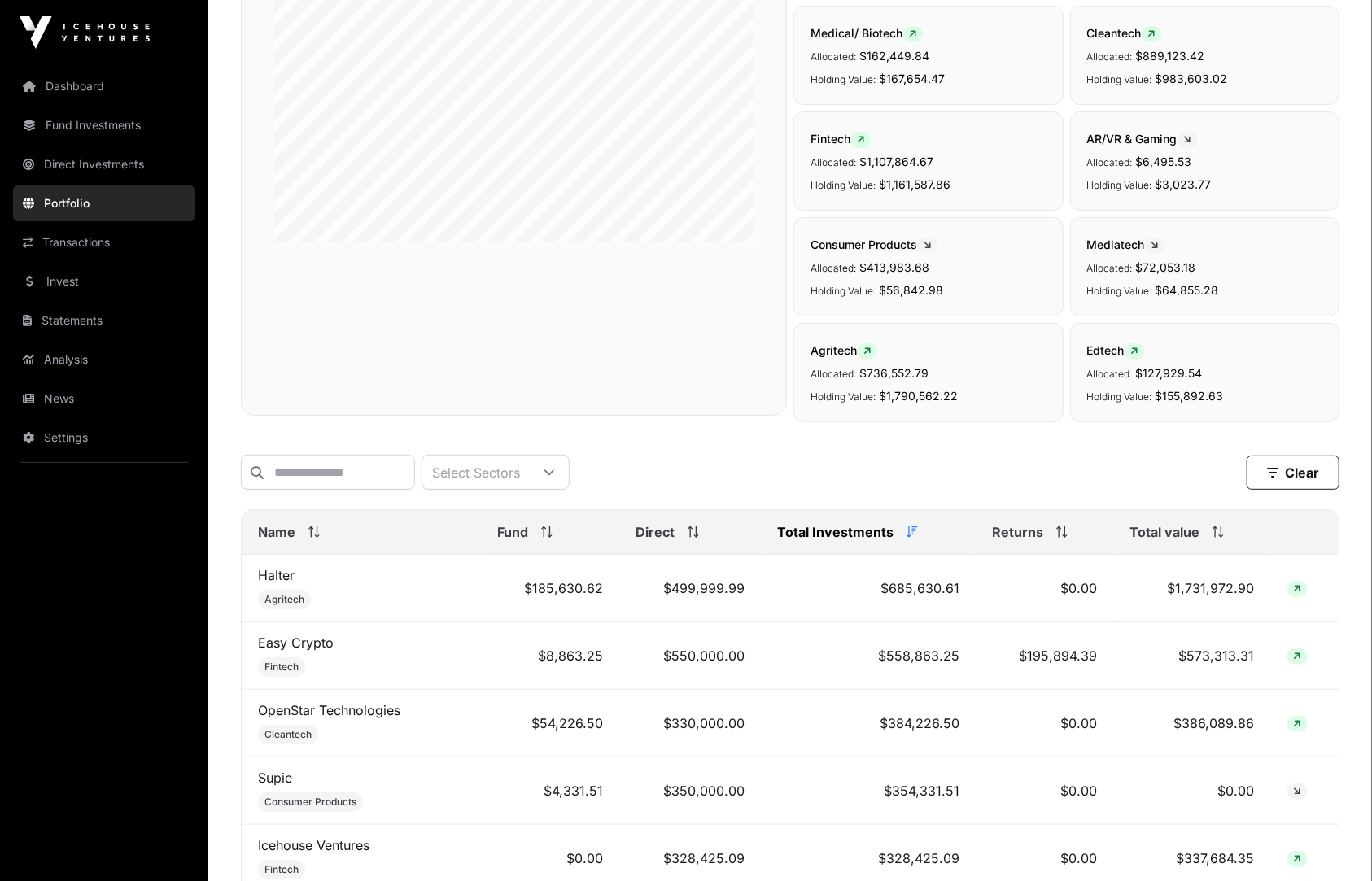
scroll to position [309, 0]
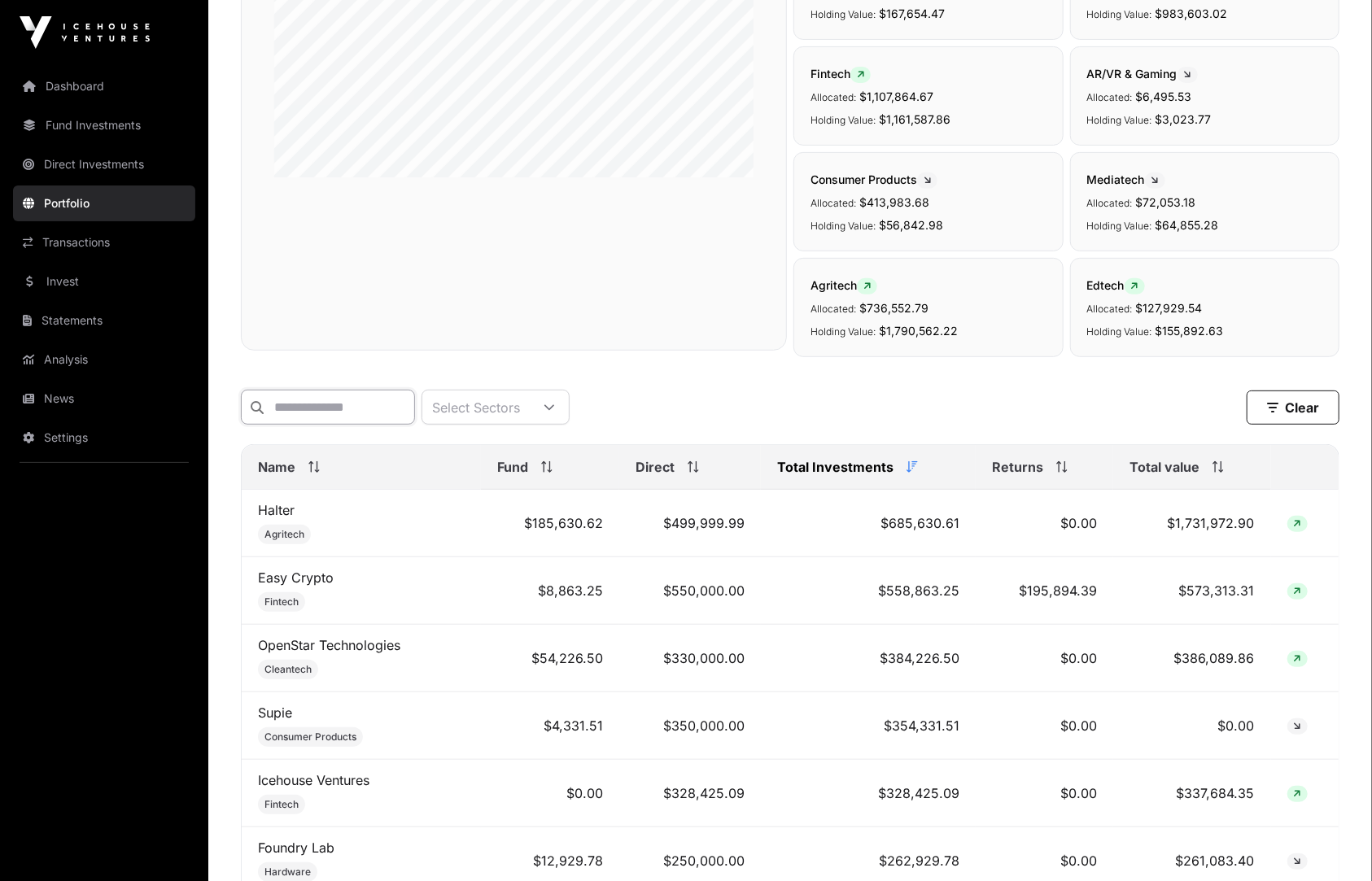
click at [336, 410] on input "text" at bounding box center [327, 407] width 174 height 35
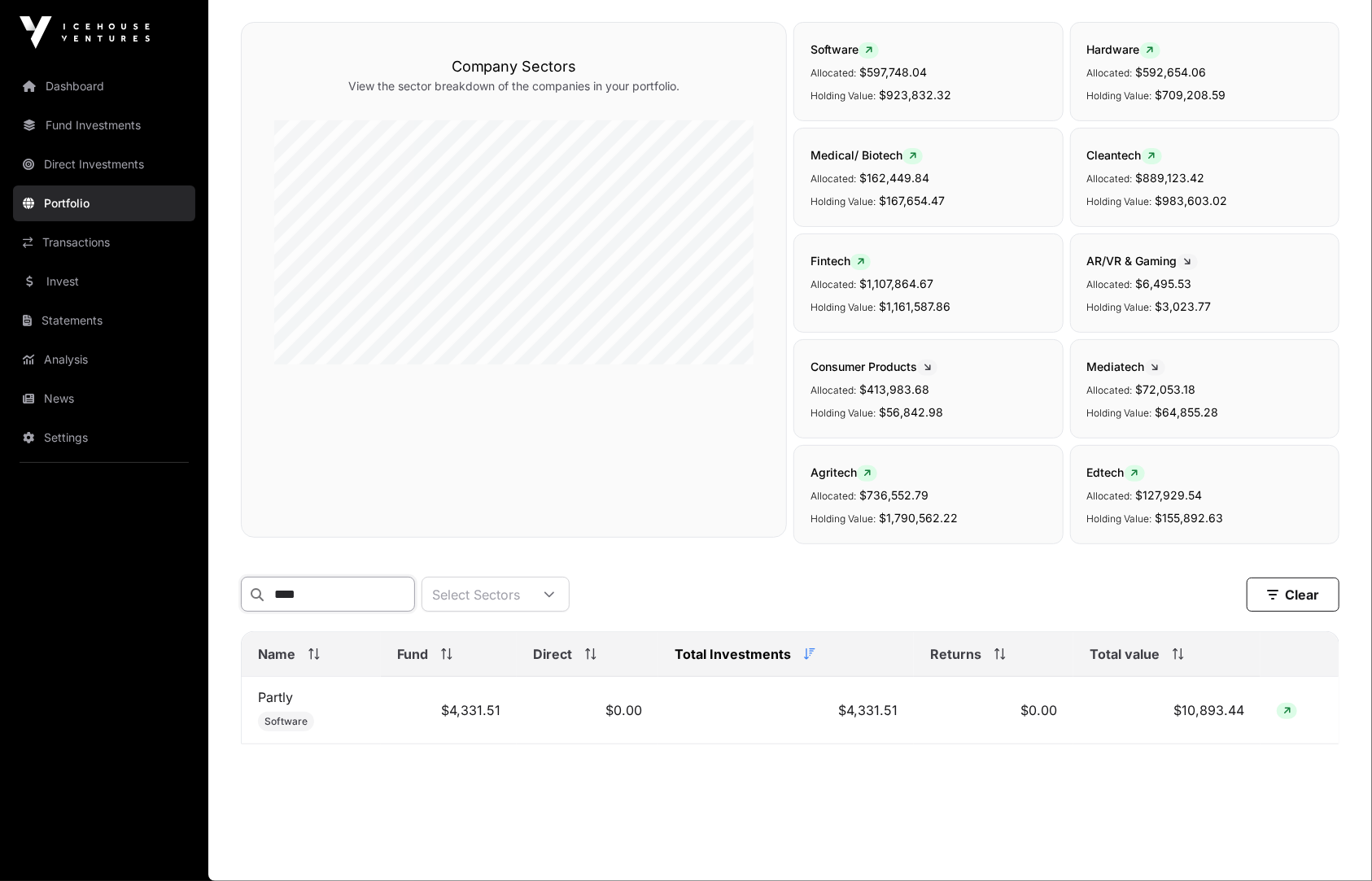
scroll to position [122, 0]
type input "******"
click at [273, 693] on link "Partly" at bounding box center [275, 698] width 35 height 16
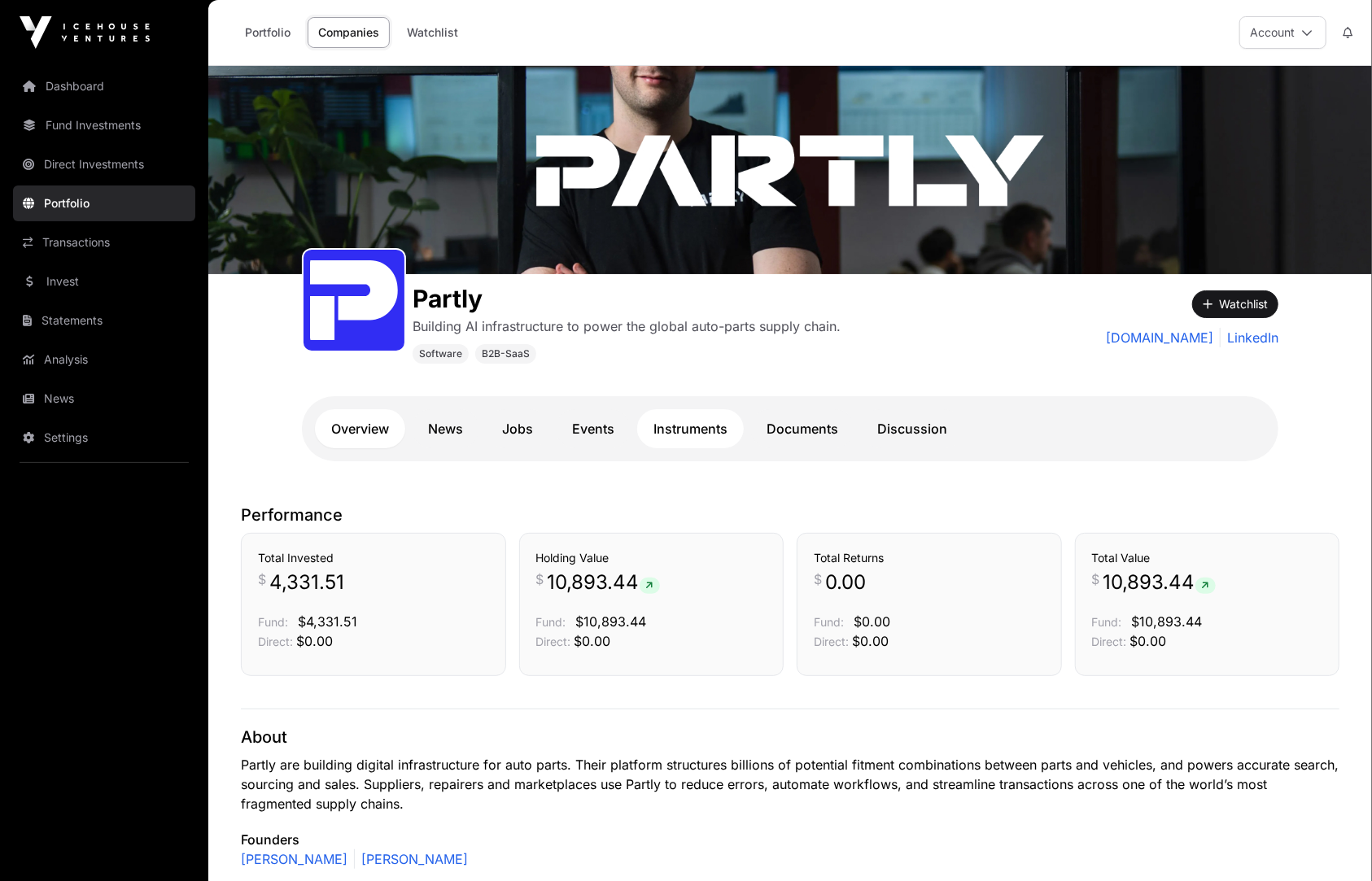
click at [694, 431] on link "Instruments" at bounding box center [690, 429] width 106 height 39
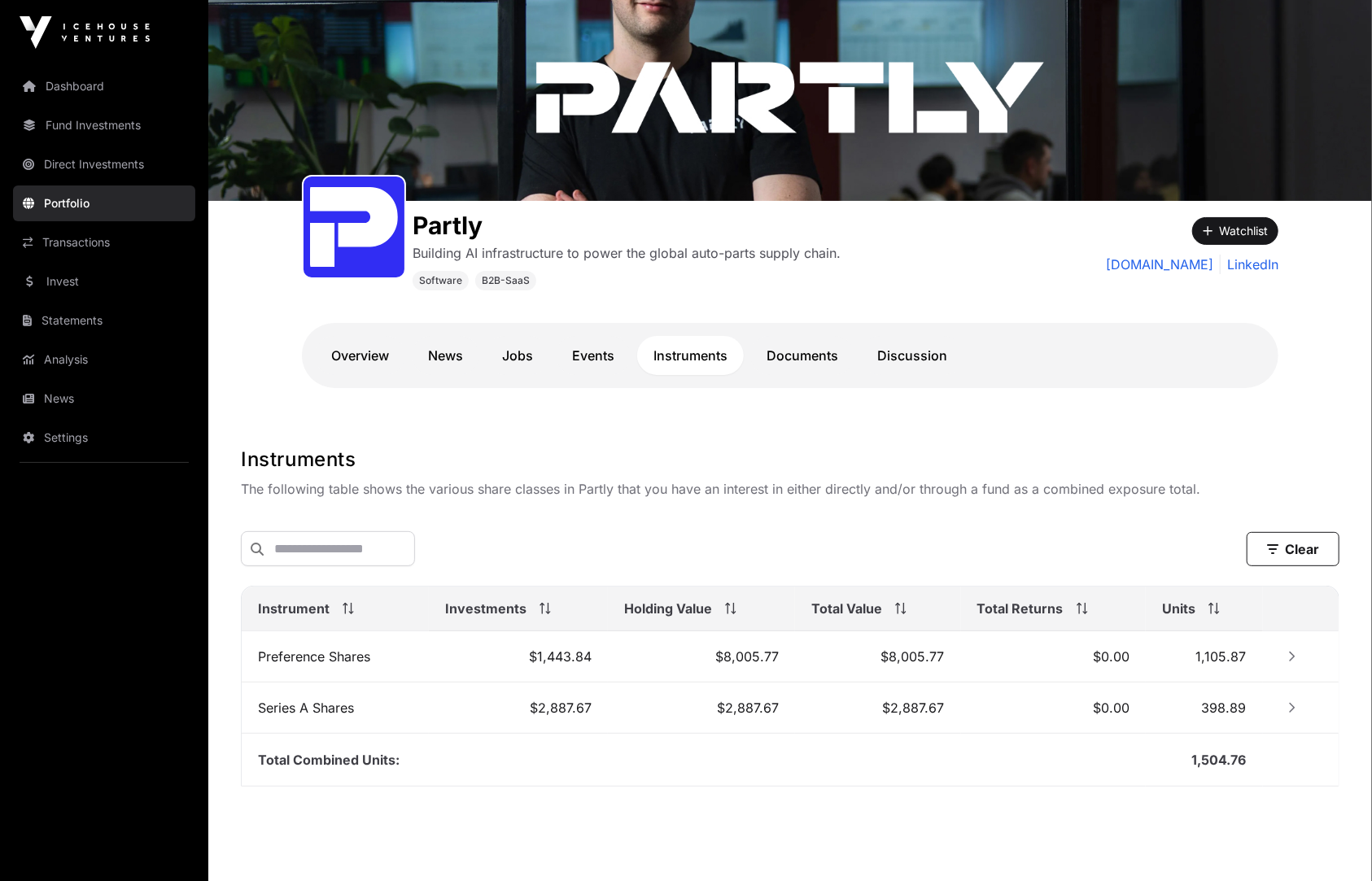
scroll to position [116, 0]
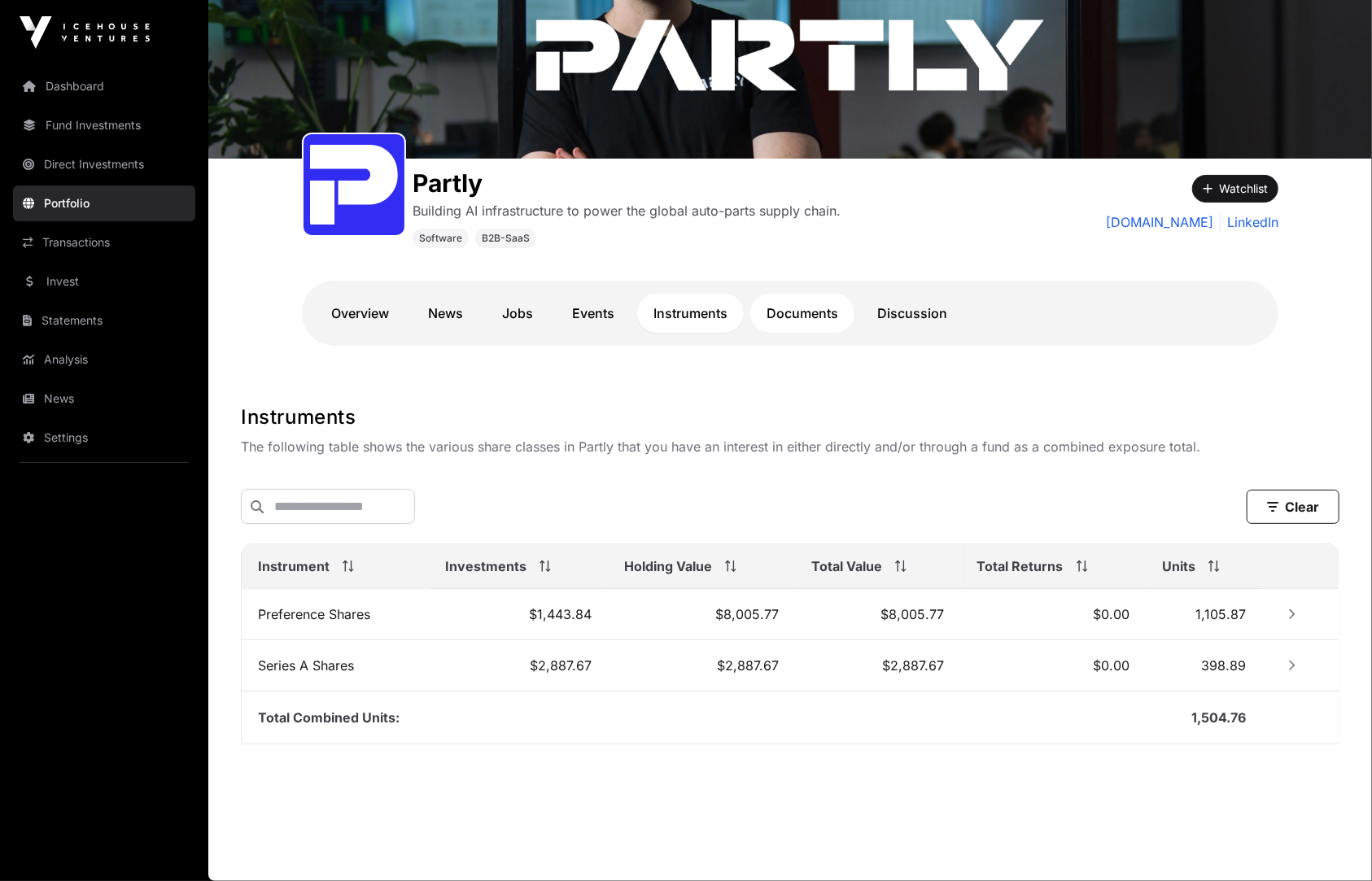
click at [803, 317] on link "Documents" at bounding box center [802, 313] width 105 height 39
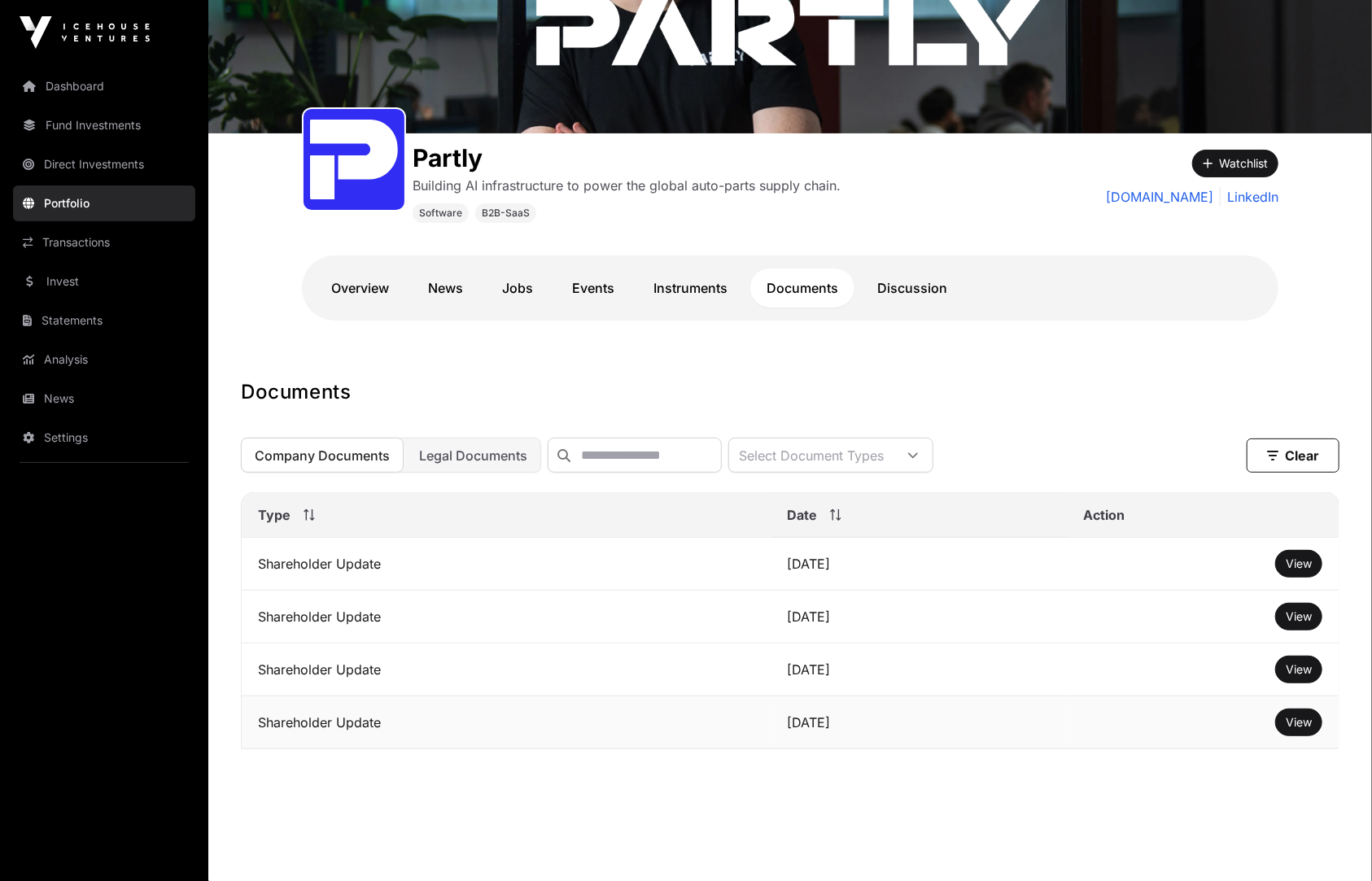
scroll to position [142, 0]
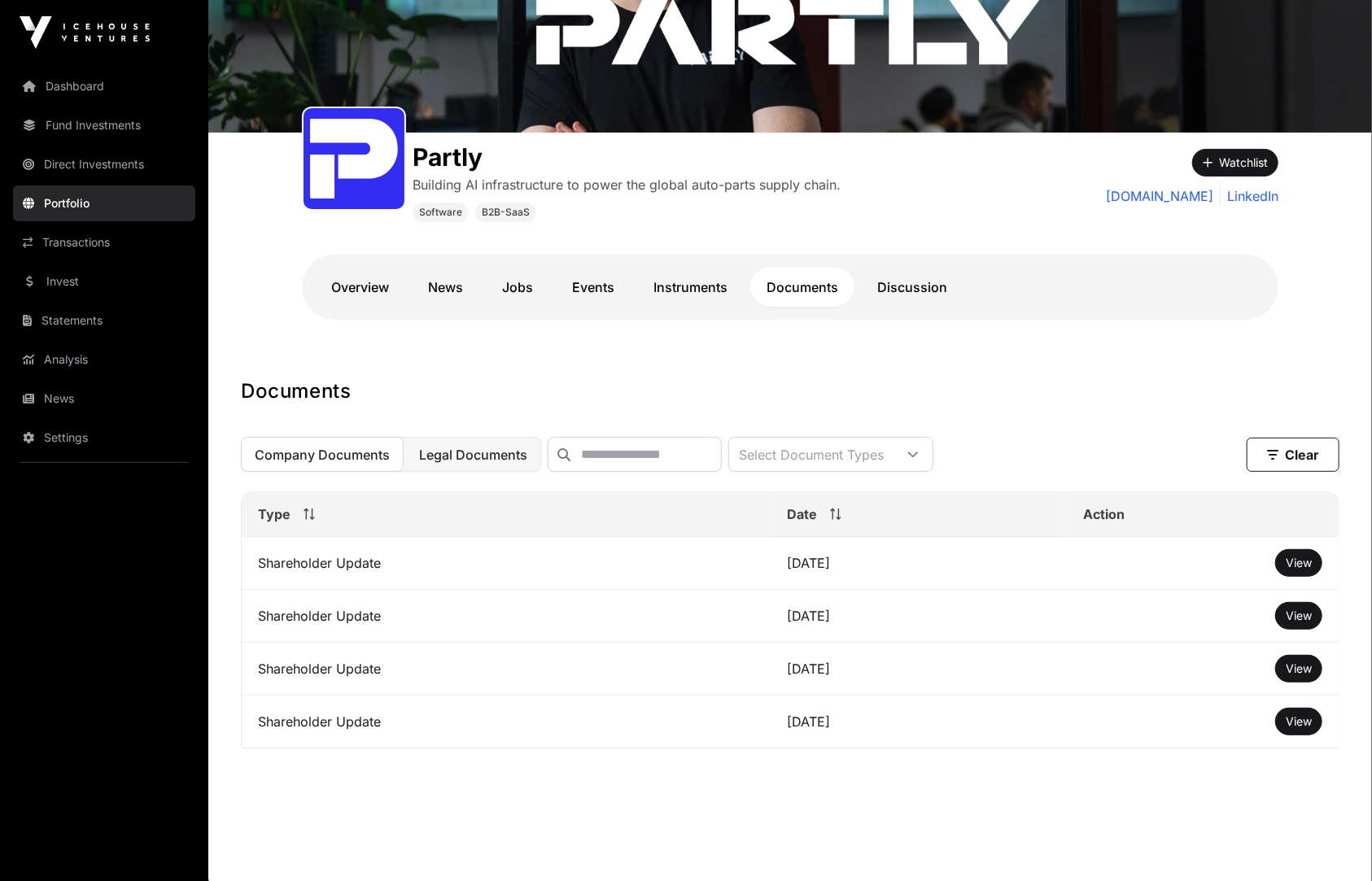
click at [456, 456] on span "Legal Documents" at bounding box center [473, 454] width 108 height 16
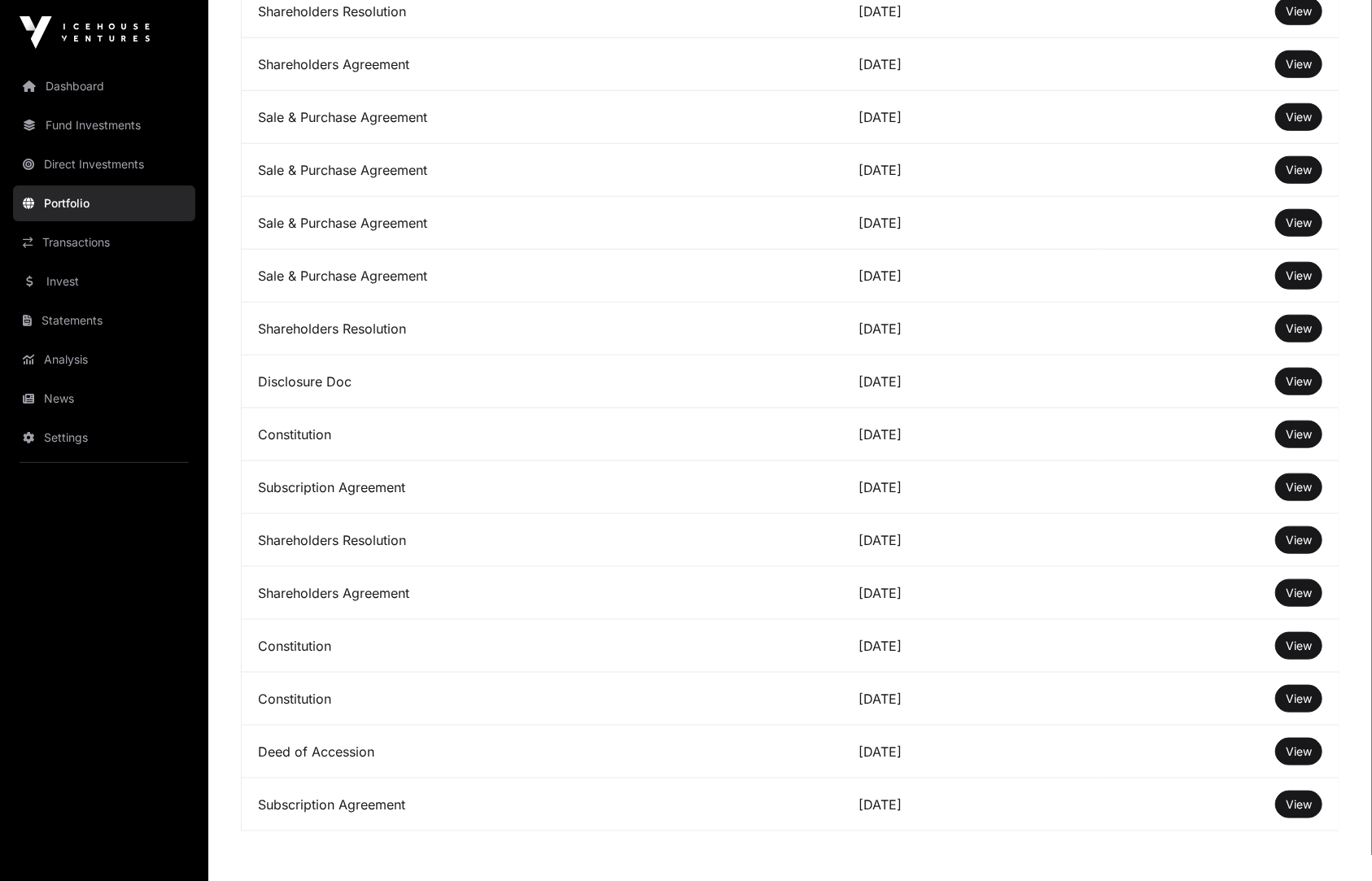
scroll to position [882, 0]
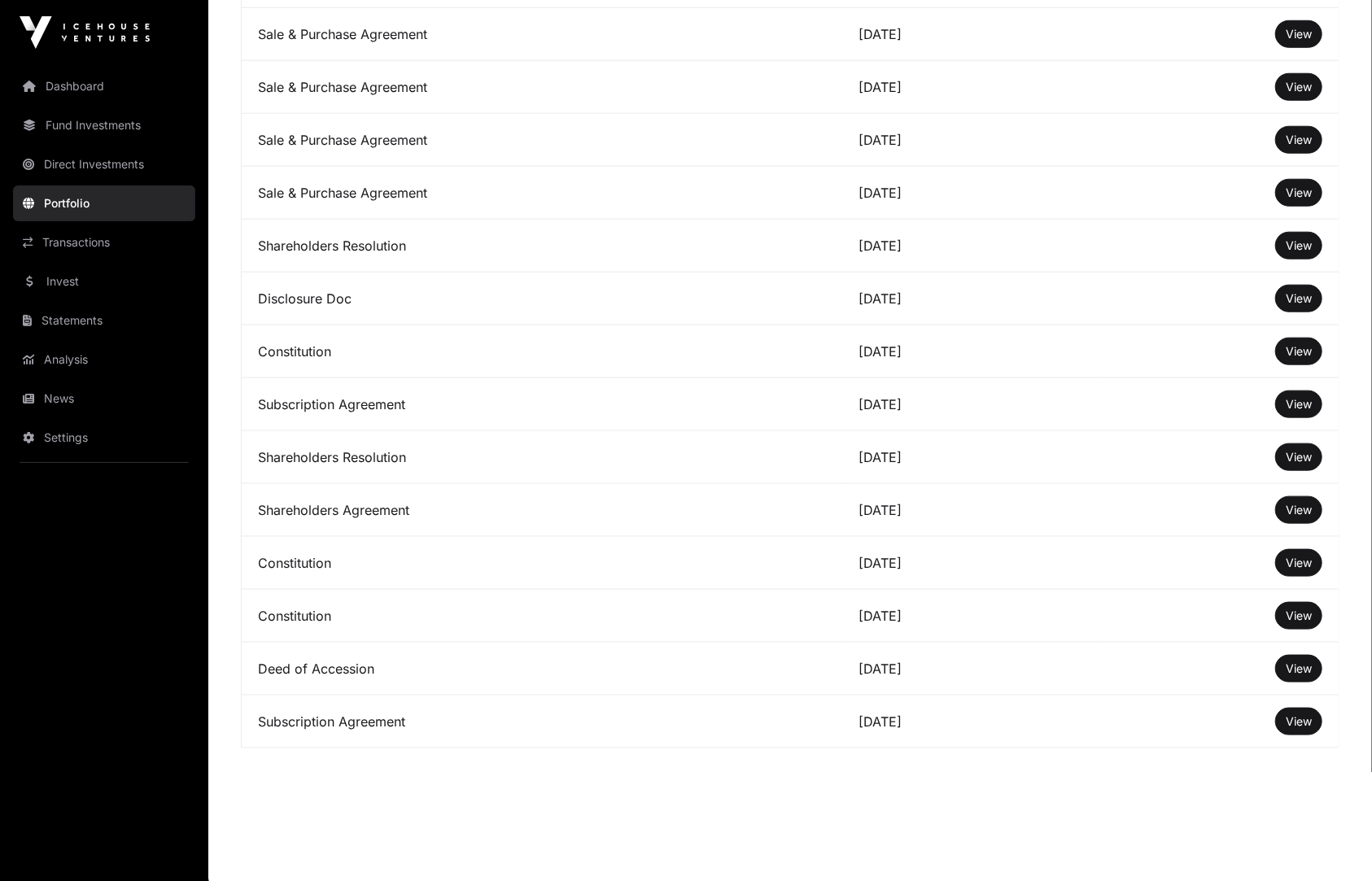
scroll to position [116, 0]
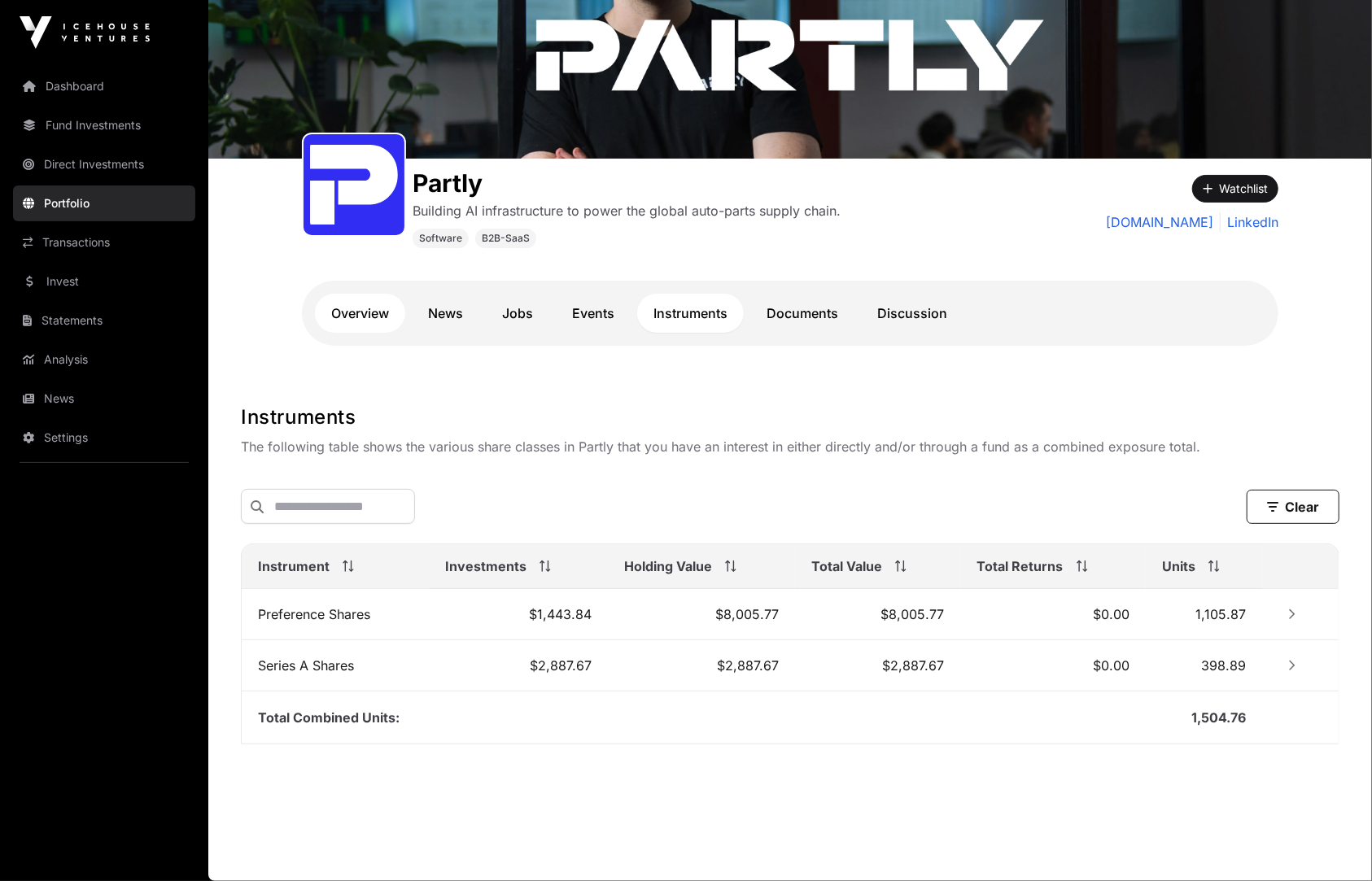
click at [360, 307] on link "Overview" at bounding box center [359, 313] width 90 height 39
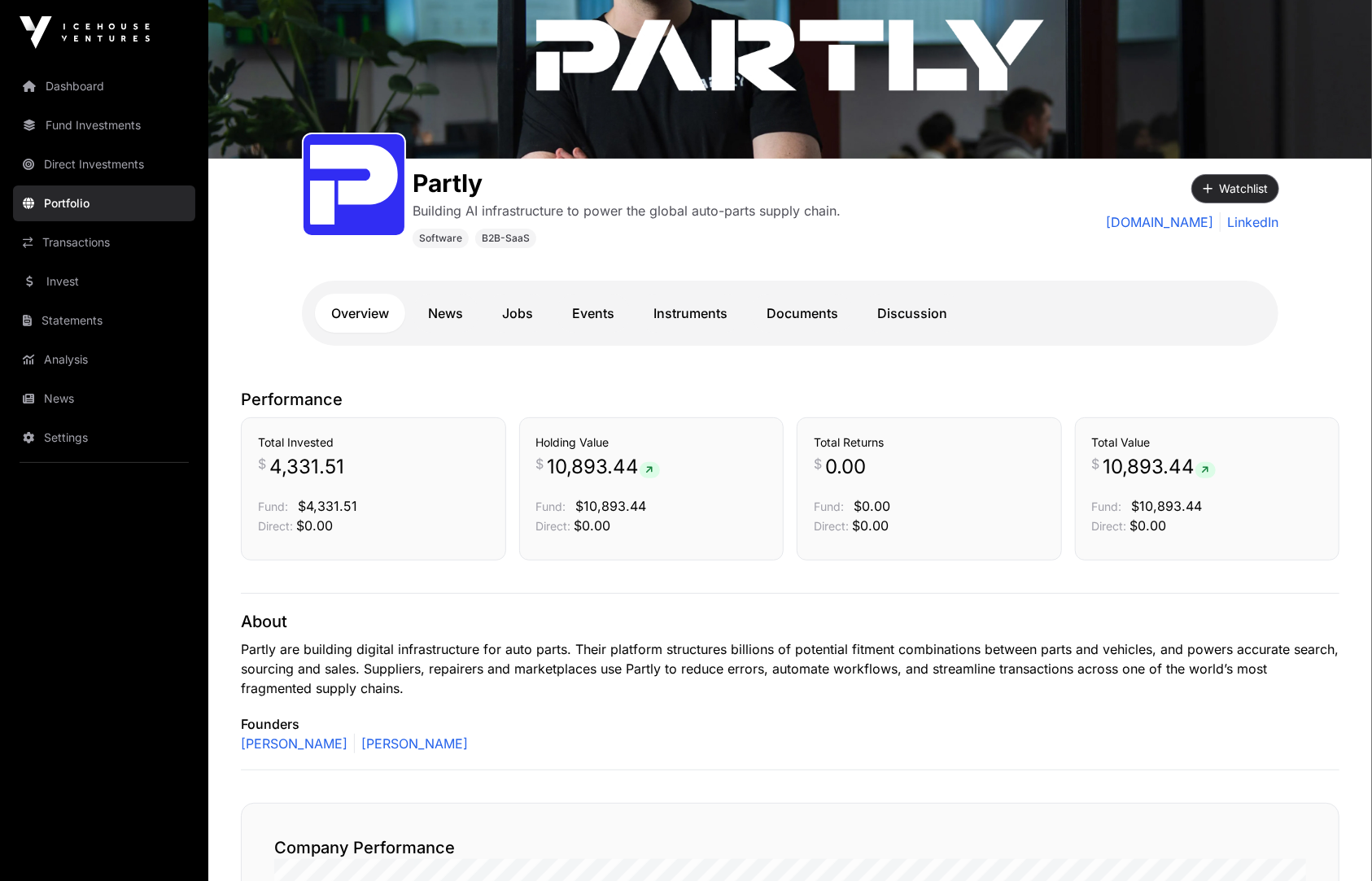
click at [1202, 186] on button "Watchlist" at bounding box center [1235, 188] width 87 height 28
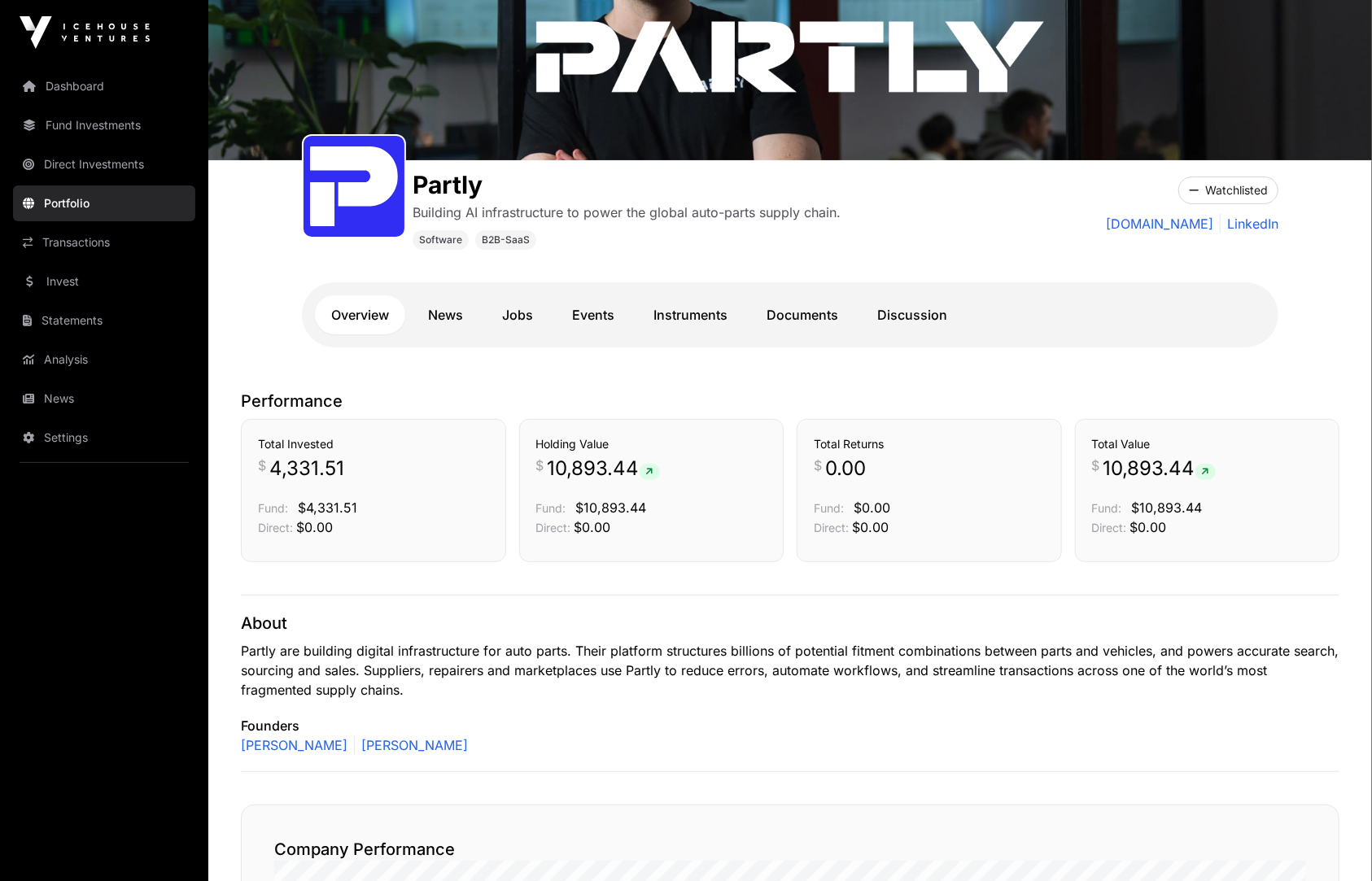
scroll to position [138, 0]
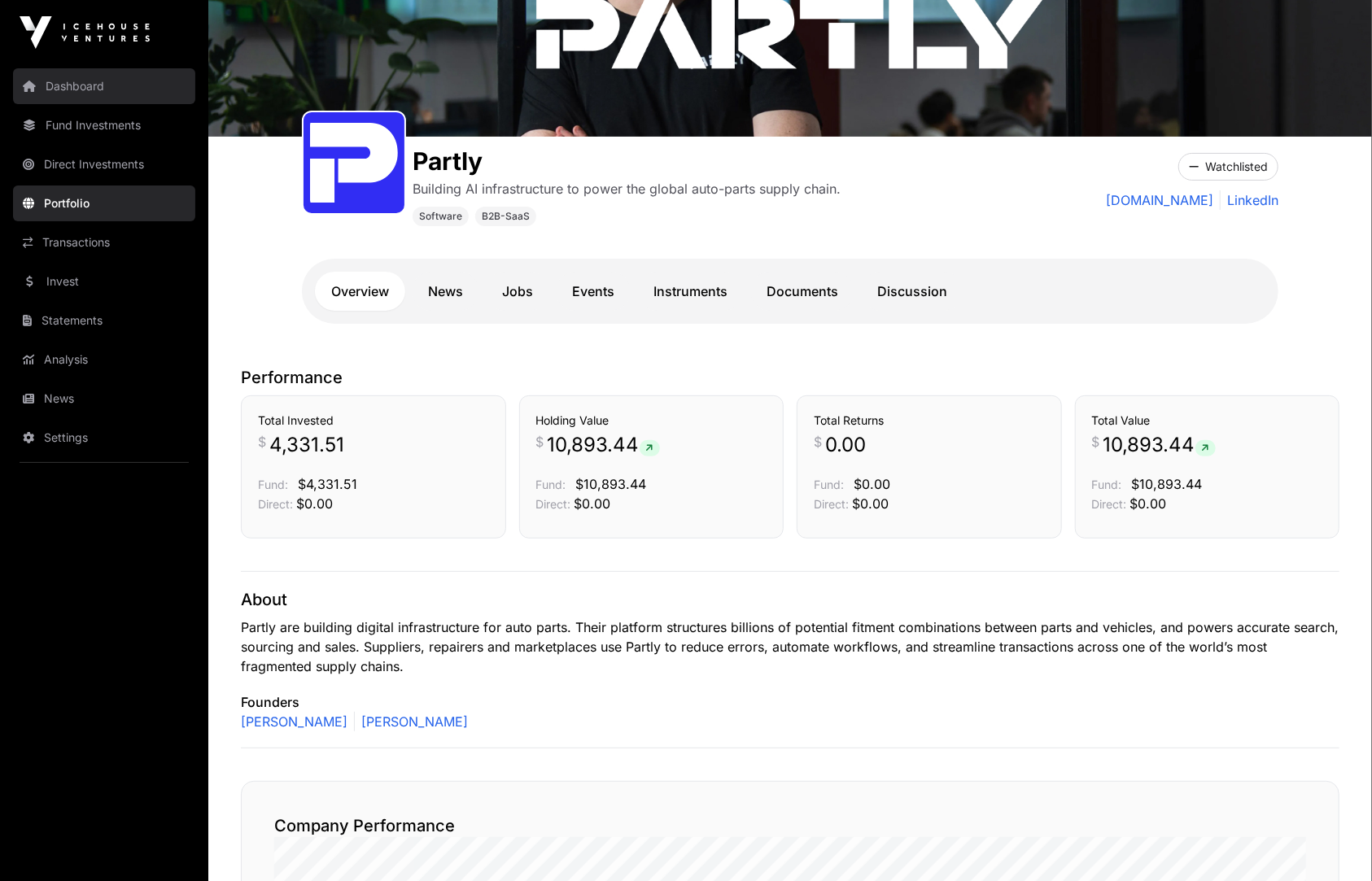
click at [104, 77] on link "Dashboard" at bounding box center [105, 86] width 183 height 36
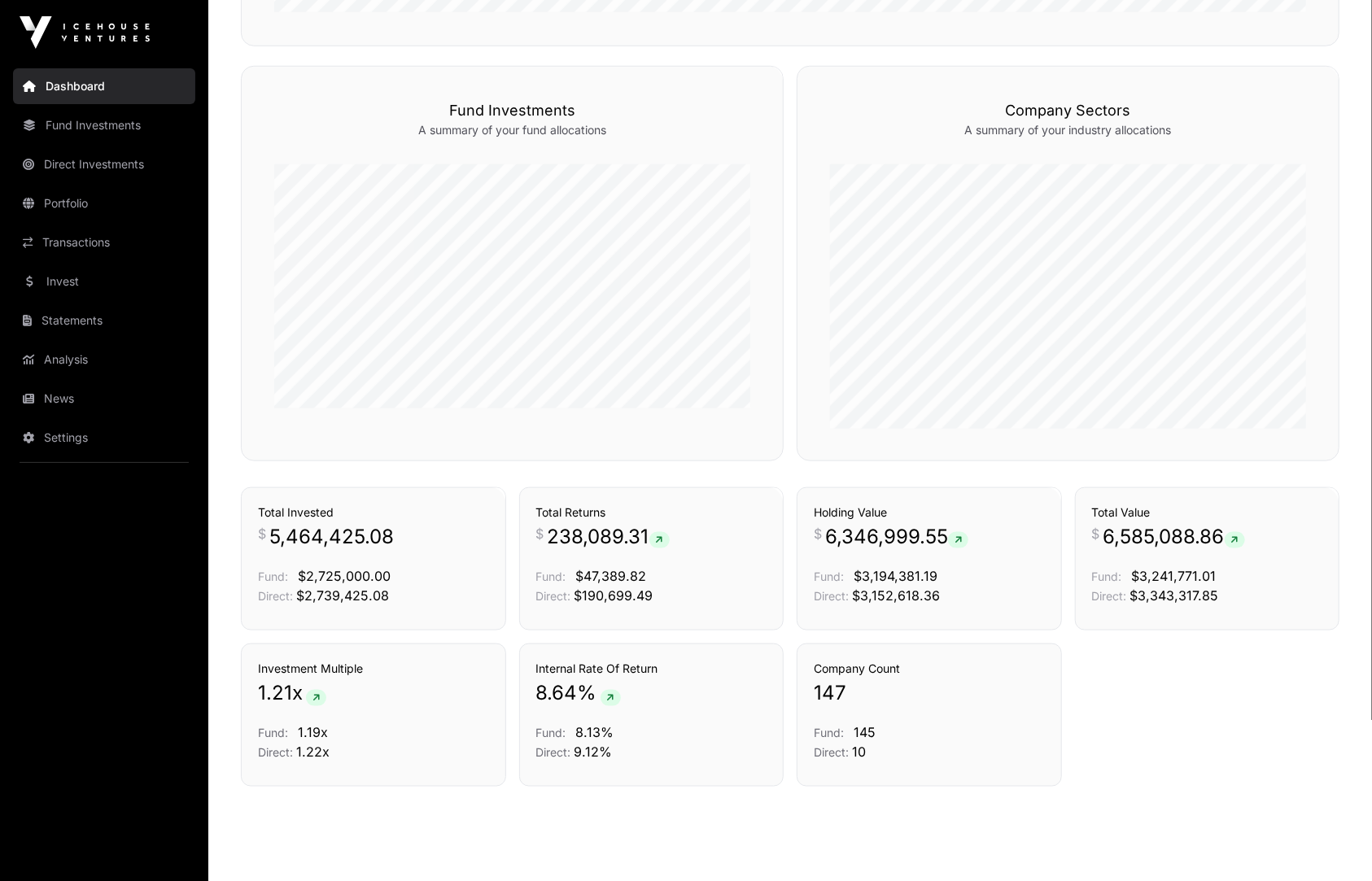
scroll to position [976, 0]
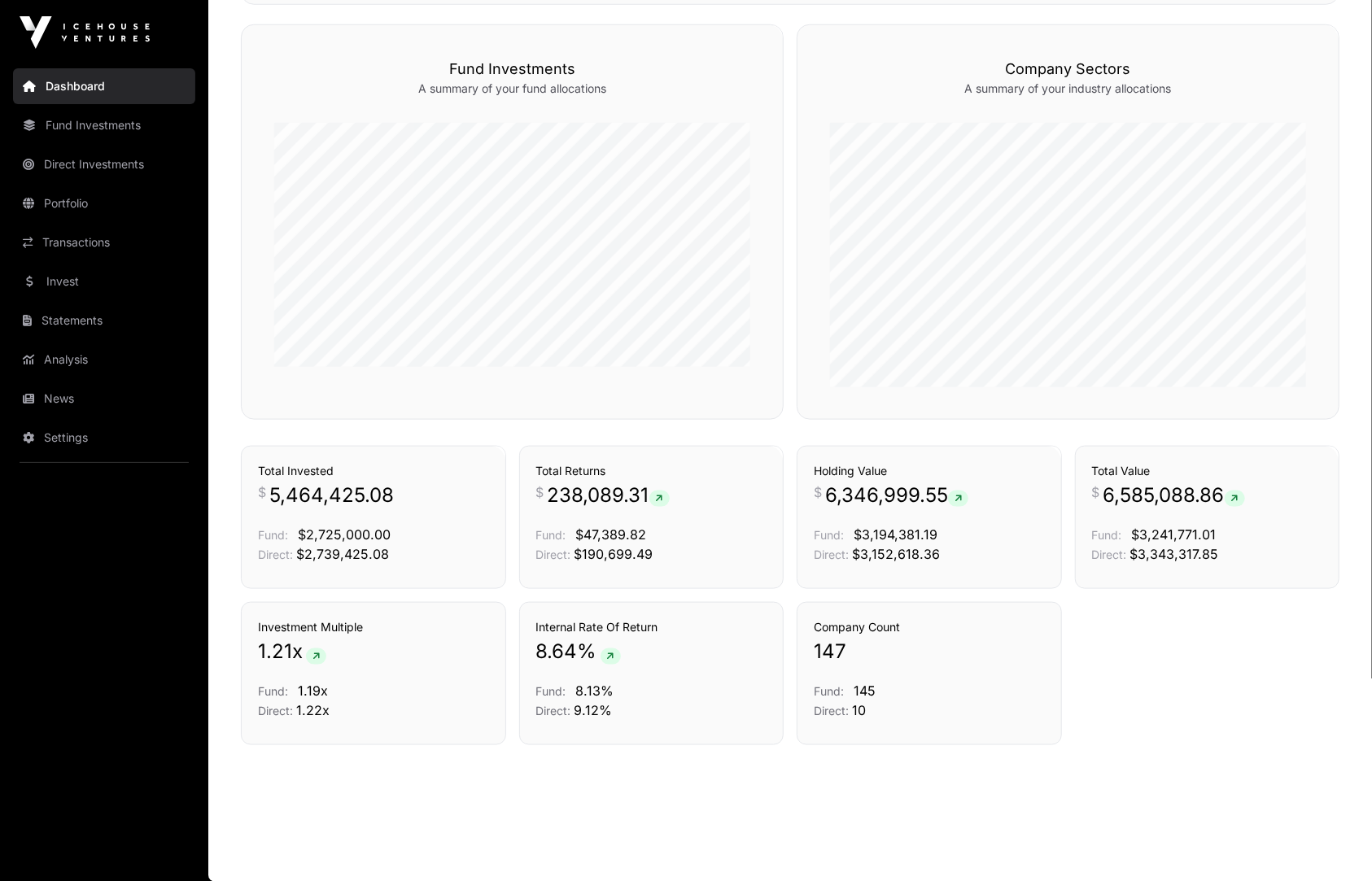
click at [1184, 624] on div "Investment Multiple 1.21 x Fund: 1.19x Direct: 1.22x Internal Rate Of Return 8.…" at bounding box center [790, 674] width 1099 height 144
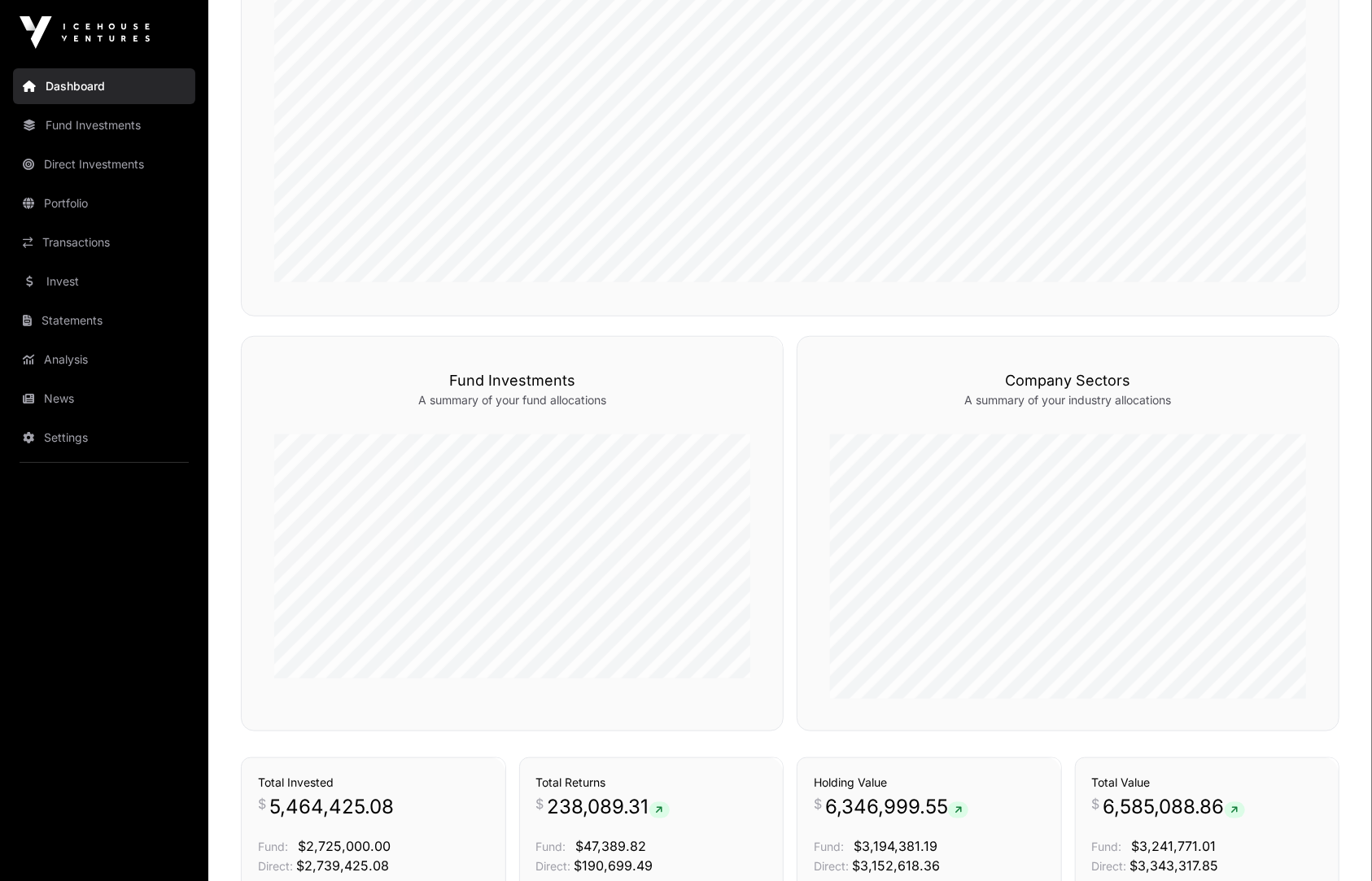
scroll to position [667, 0]
